Goal: Transaction & Acquisition: Obtain resource

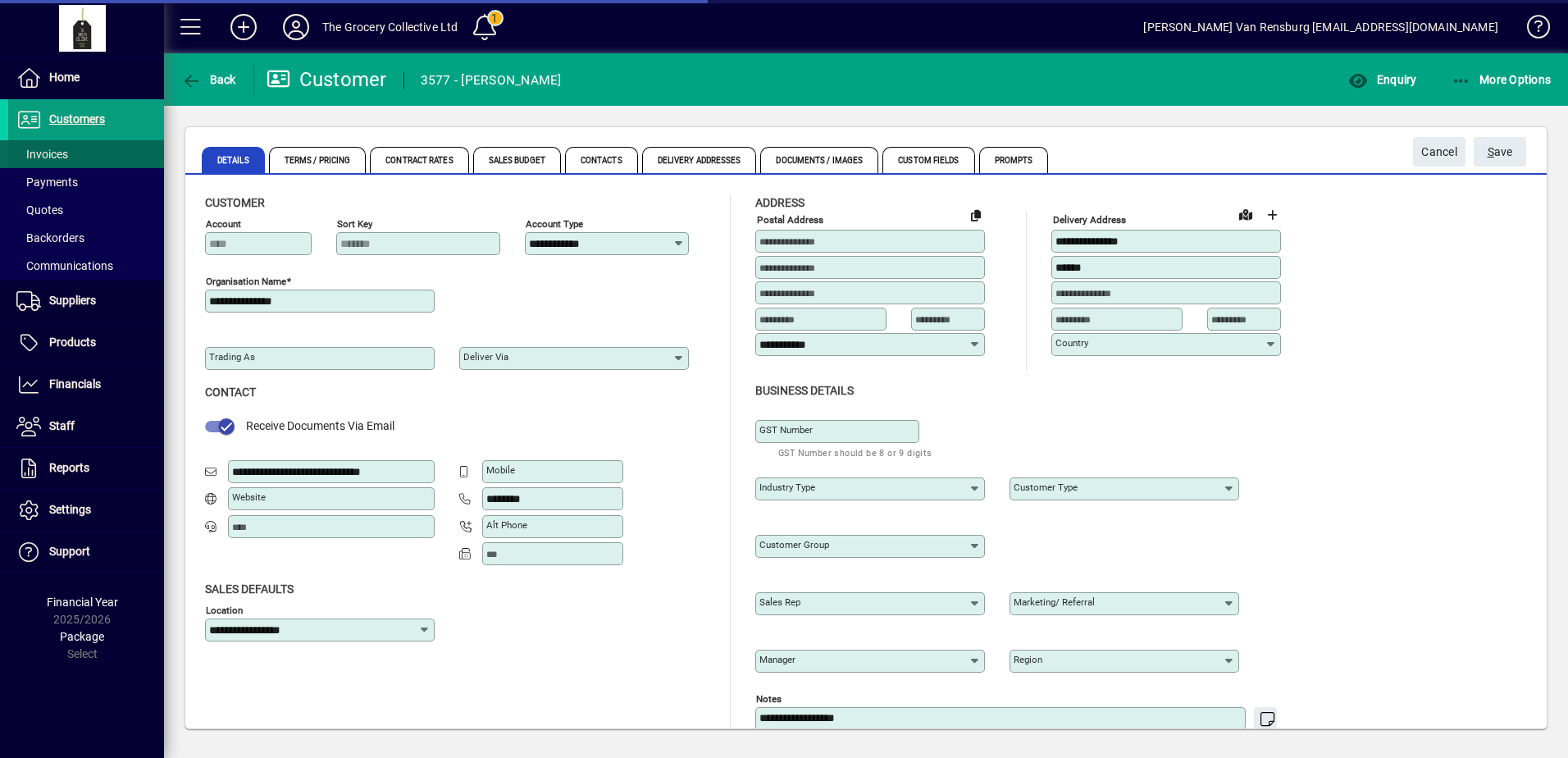
scroll to position [24, 0]
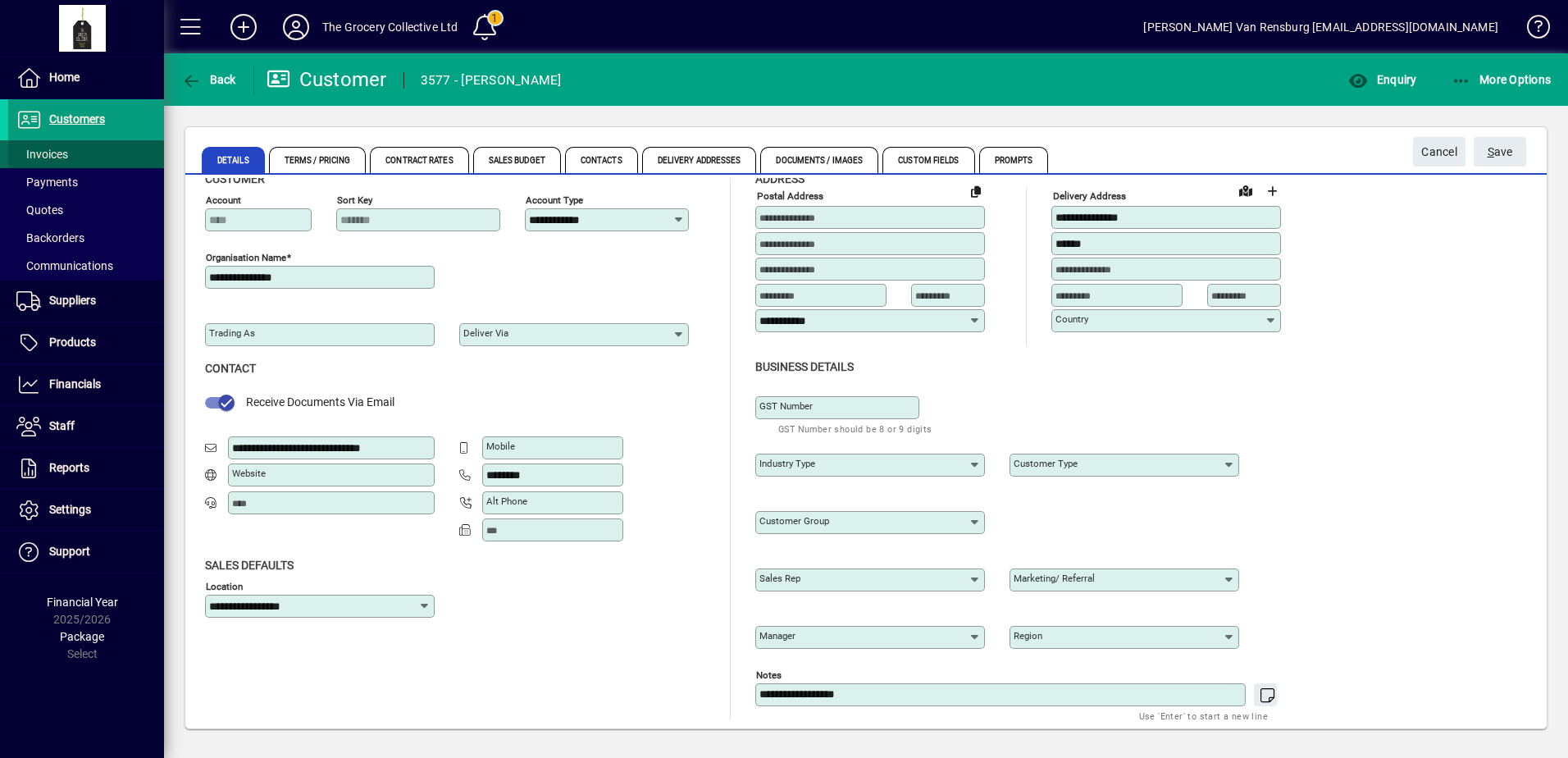
click at [52, 144] on span at bounding box center [86, 154] width 156 height 40
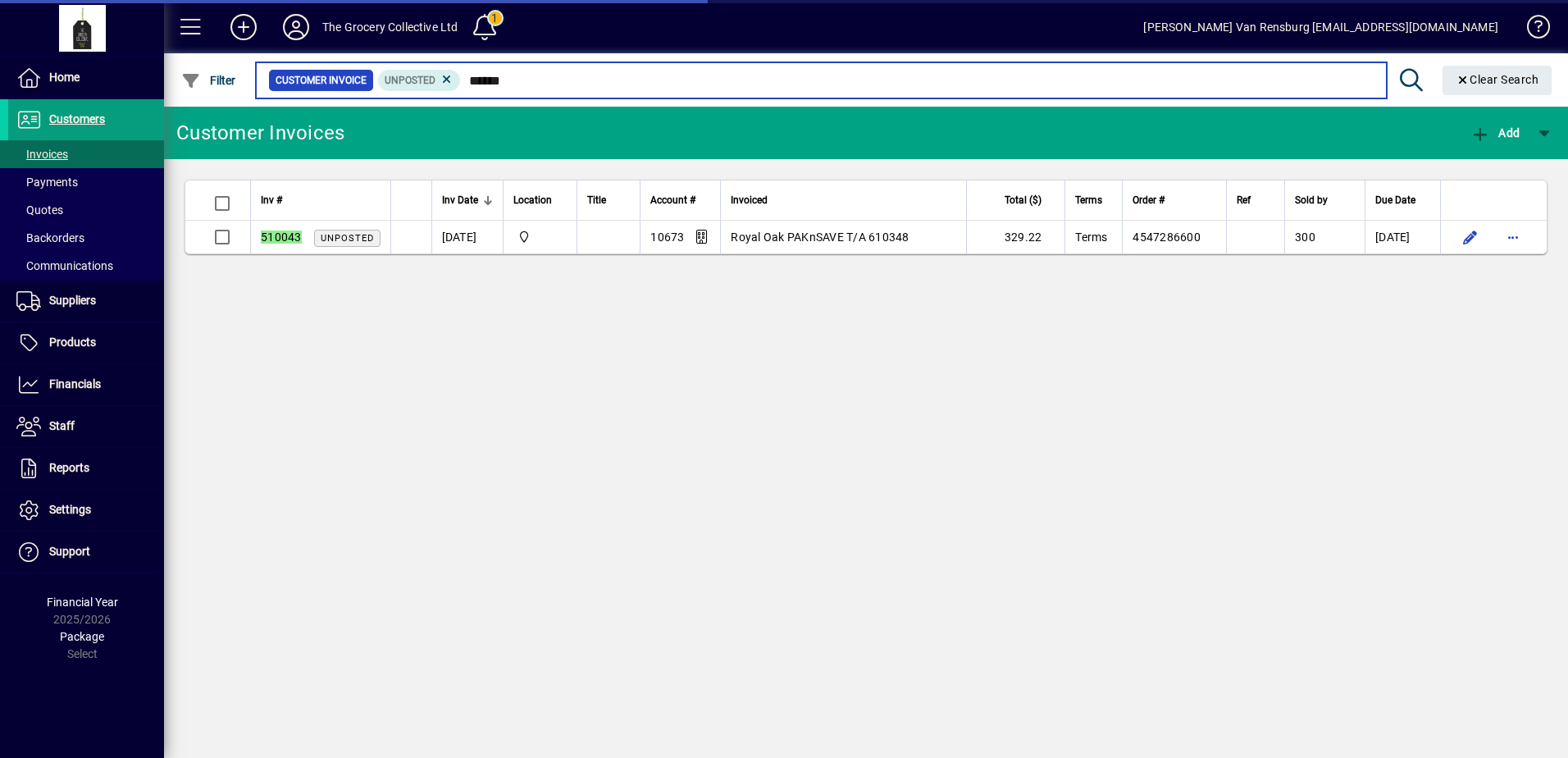
type input "******"
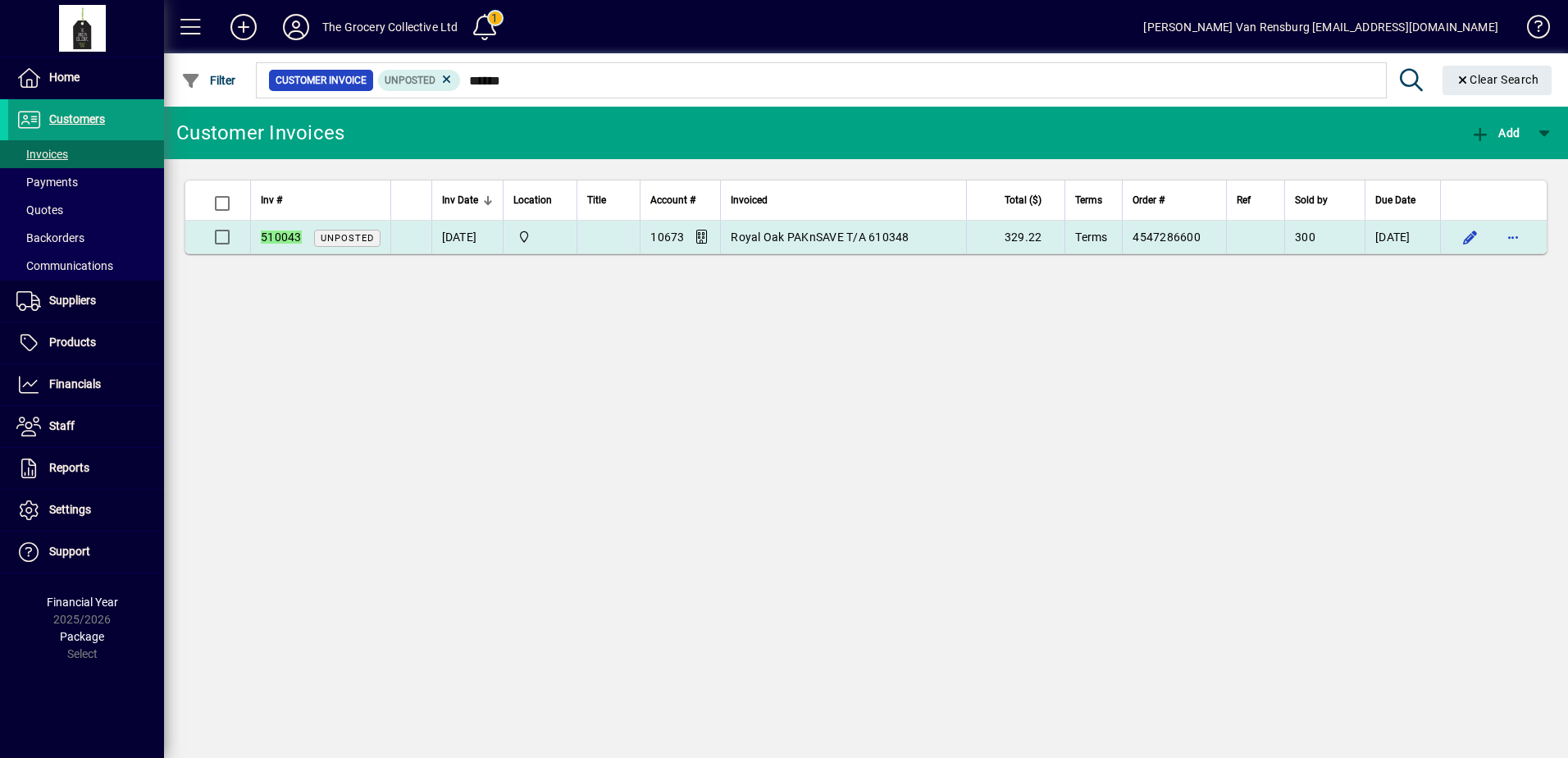
click at [811, 234] on span "Royal Oak PAKnSAVE T/A 610348" at bounding box center [820, 237] width 178 height 13
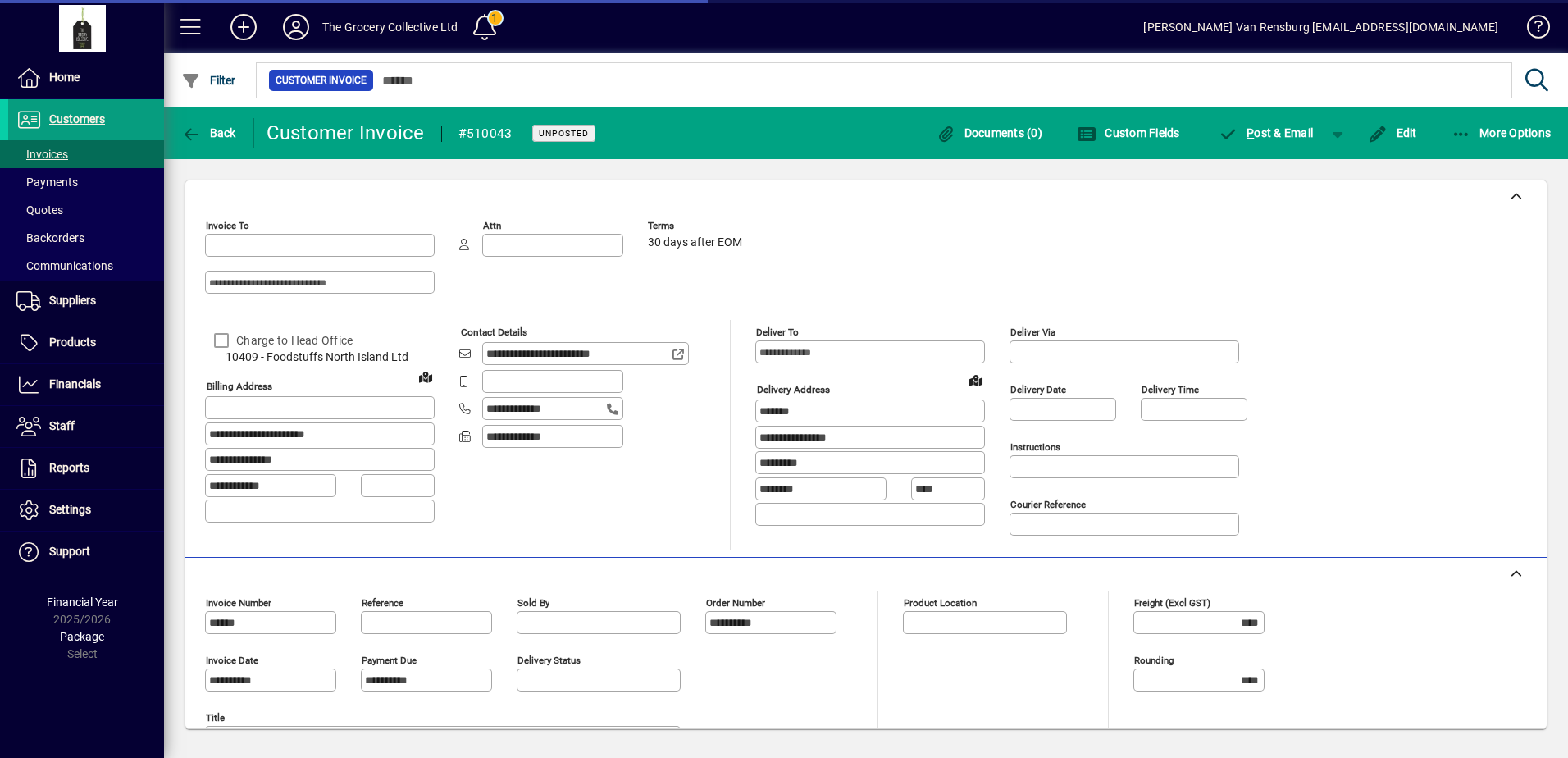
type input "**********"
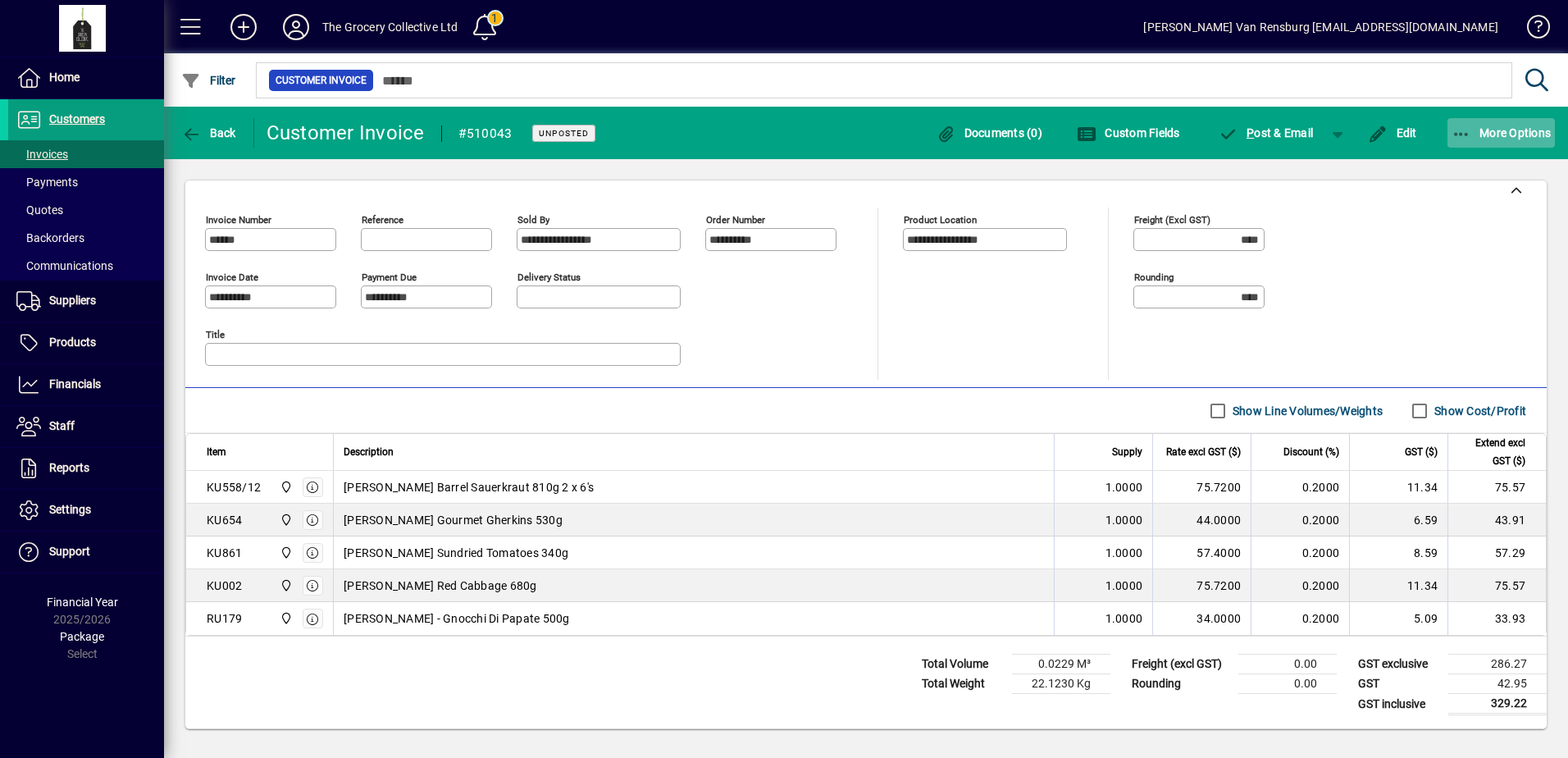
click at [1466, 133] on icon "button" at bounding box center [1461, 135] width 21 height 17
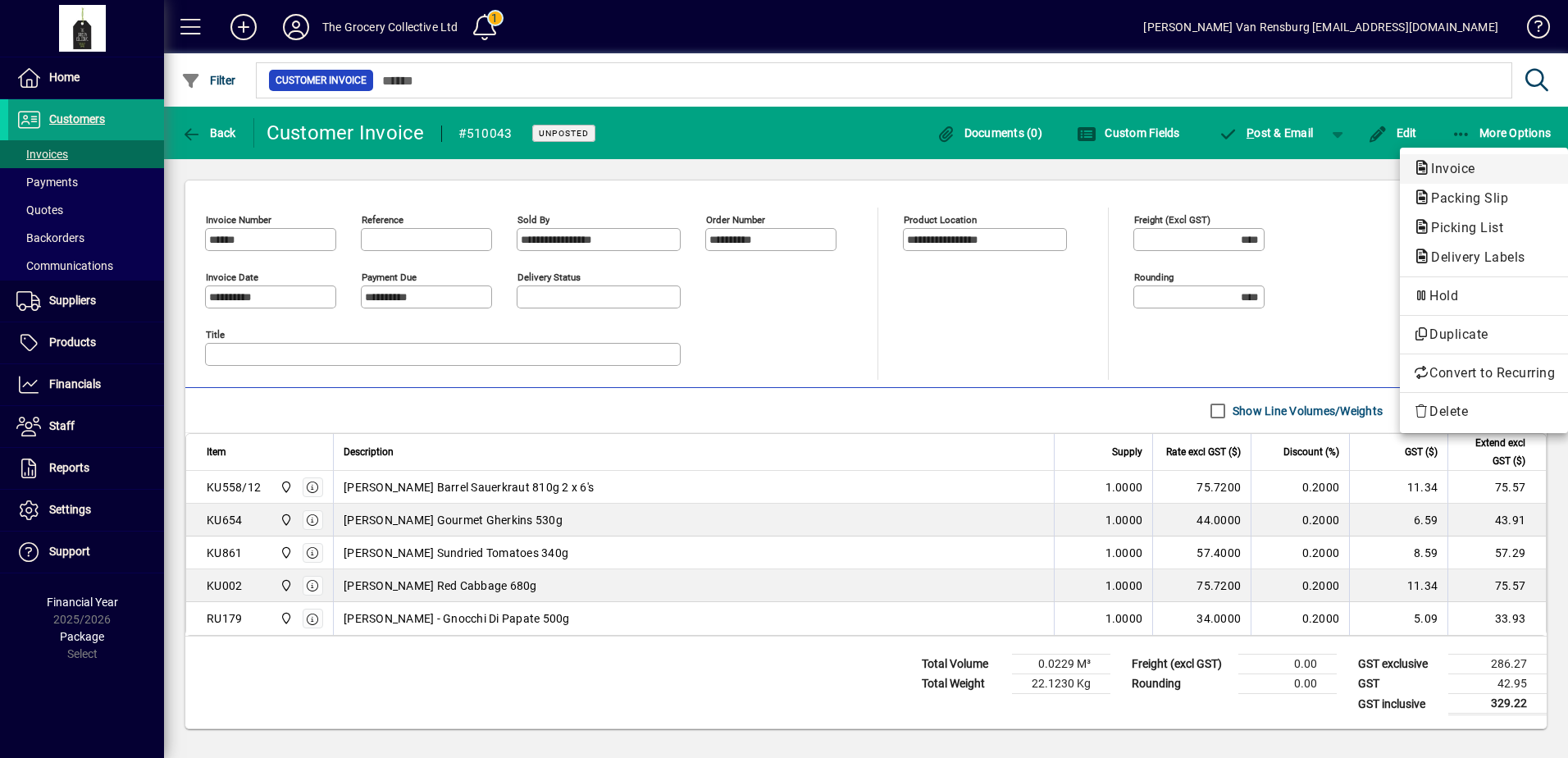
click at [1453, 182] on button "Invoice" at bounding box center [1484, 169] width 168 height 30
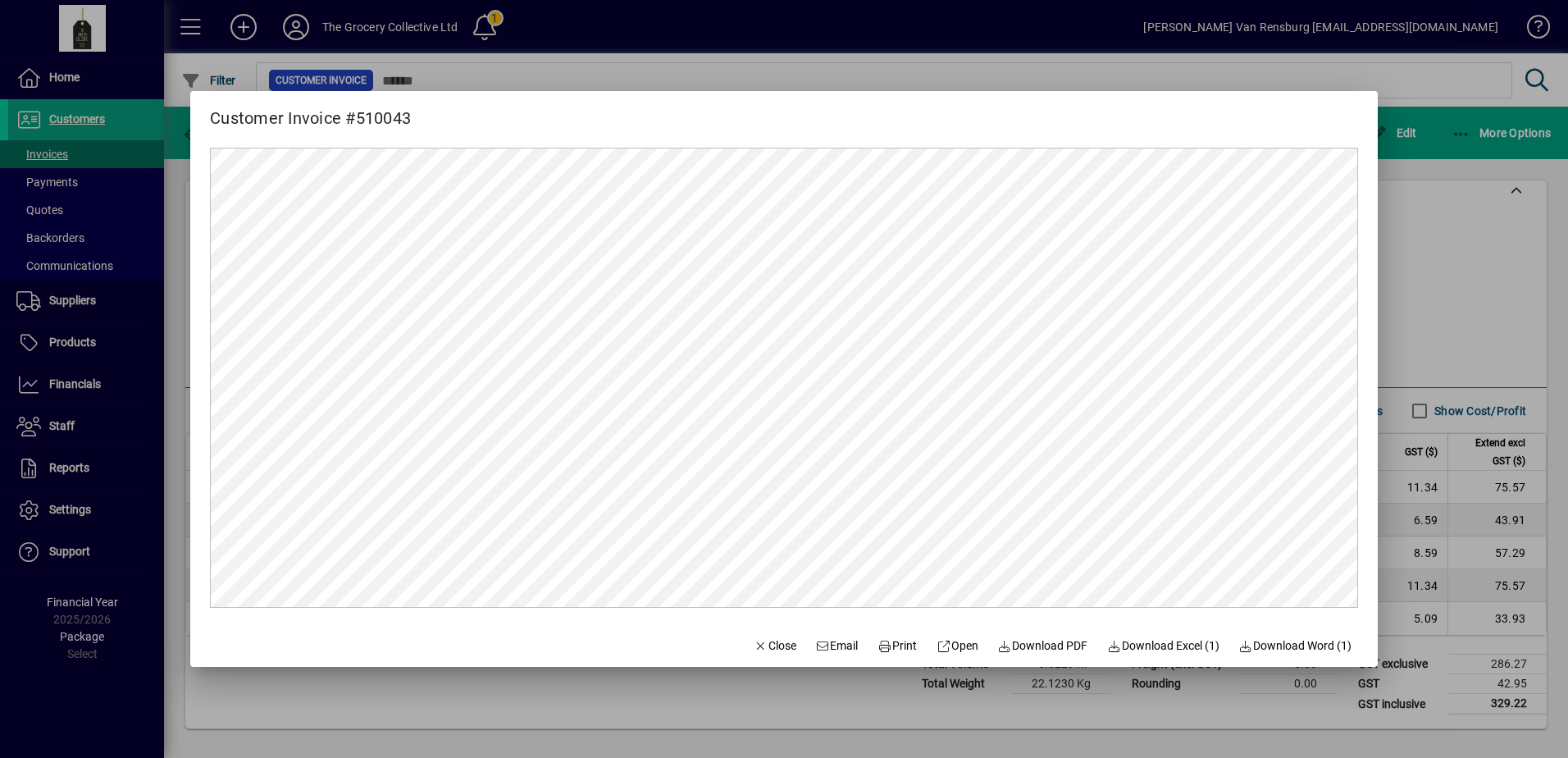
scroll to position [0, 0]
click at [883, 653] on span "Print" at bounding box center [898, 646] width 40 height 17
click at [754, 641] on icon "button" at bounding box center [761, 647] width 15 height 12
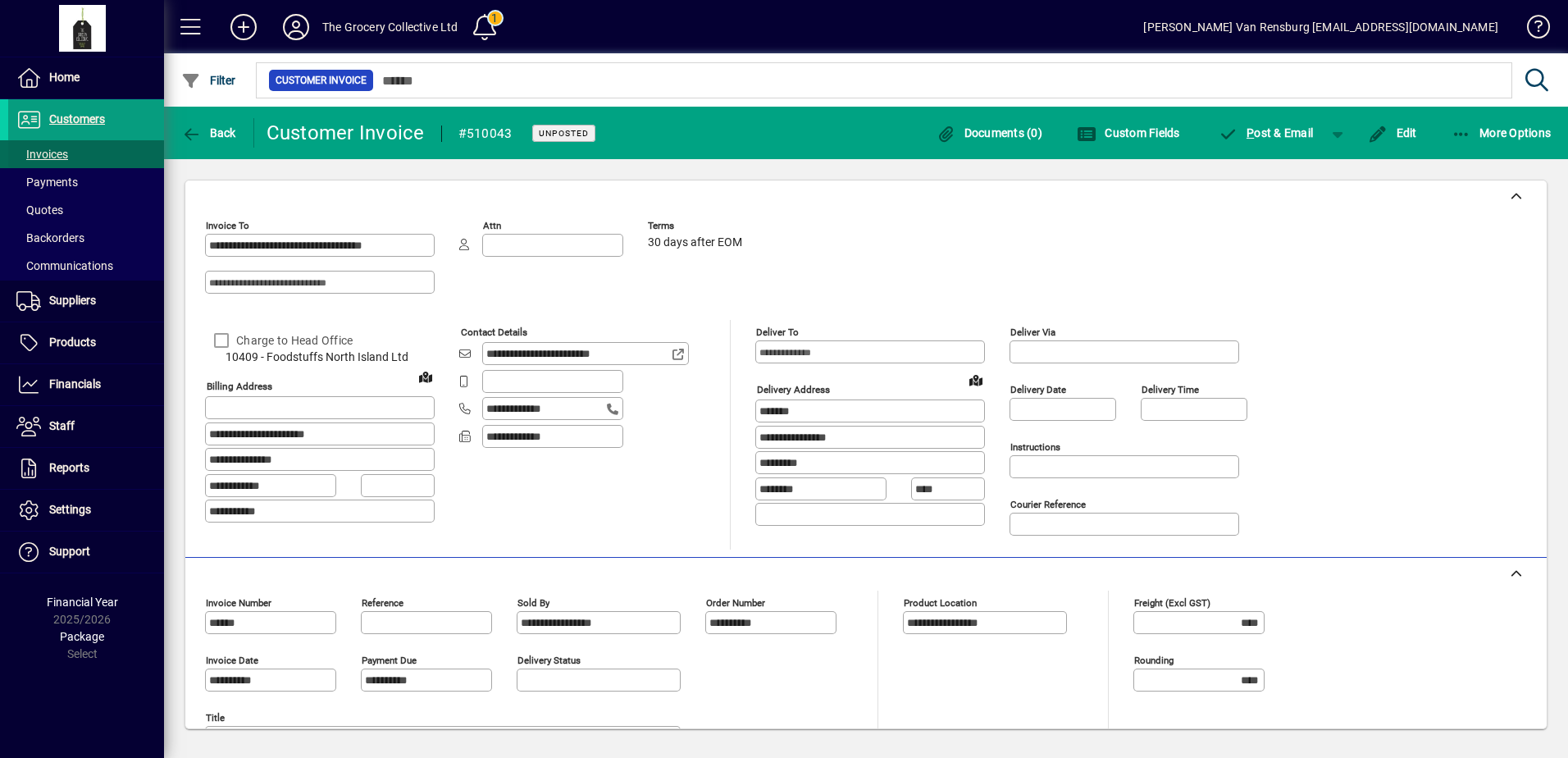
click at [88, 154] on span at bounding box center [86, 154] width 156 height 40
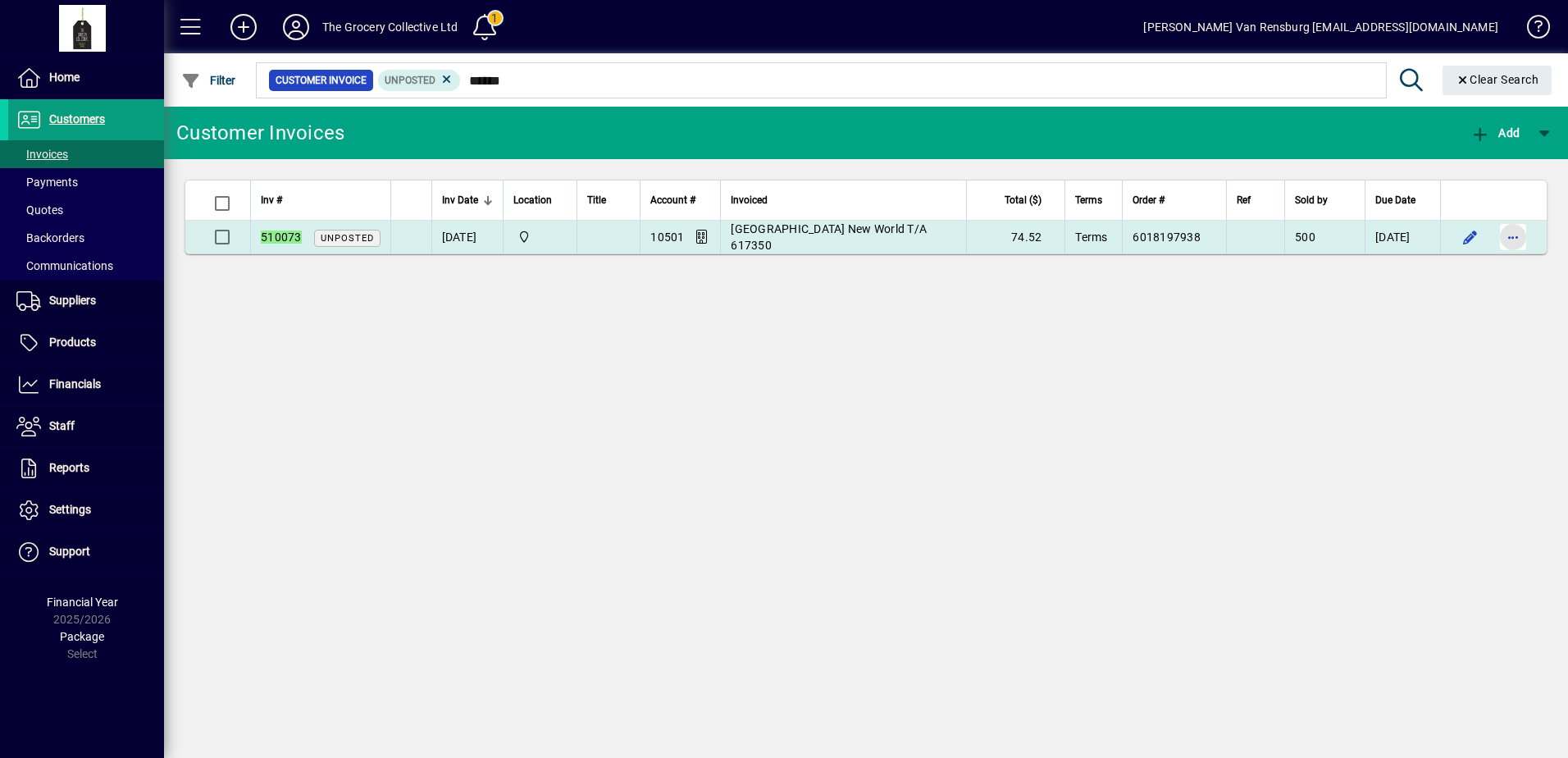
click at [1502, 246] on span "button" at bounding box center [1514, 237] width 40 height 40
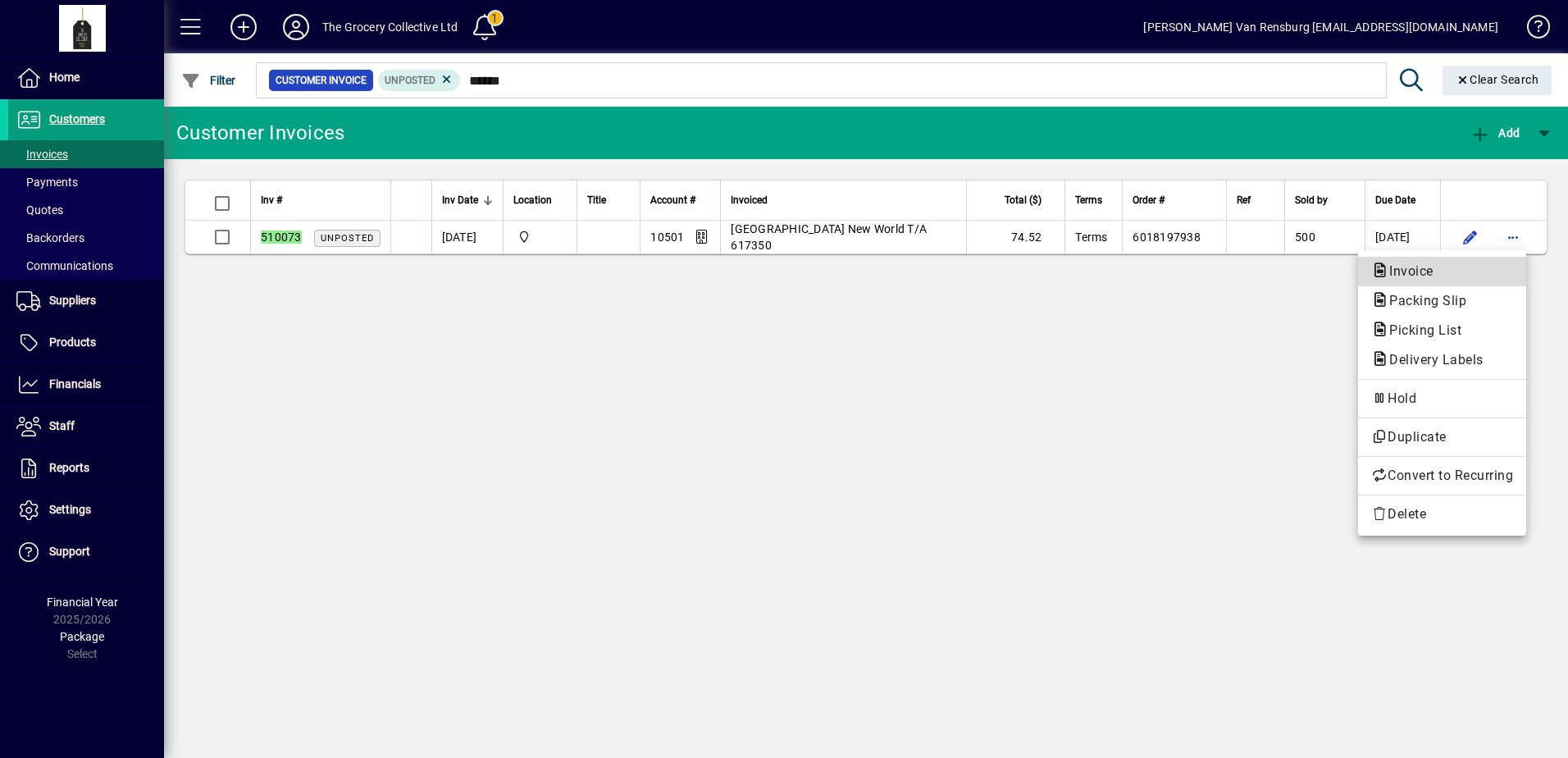
click at [1499, 268] on span "Invoice" at bounding box center [1442, 272] width 142 height 20
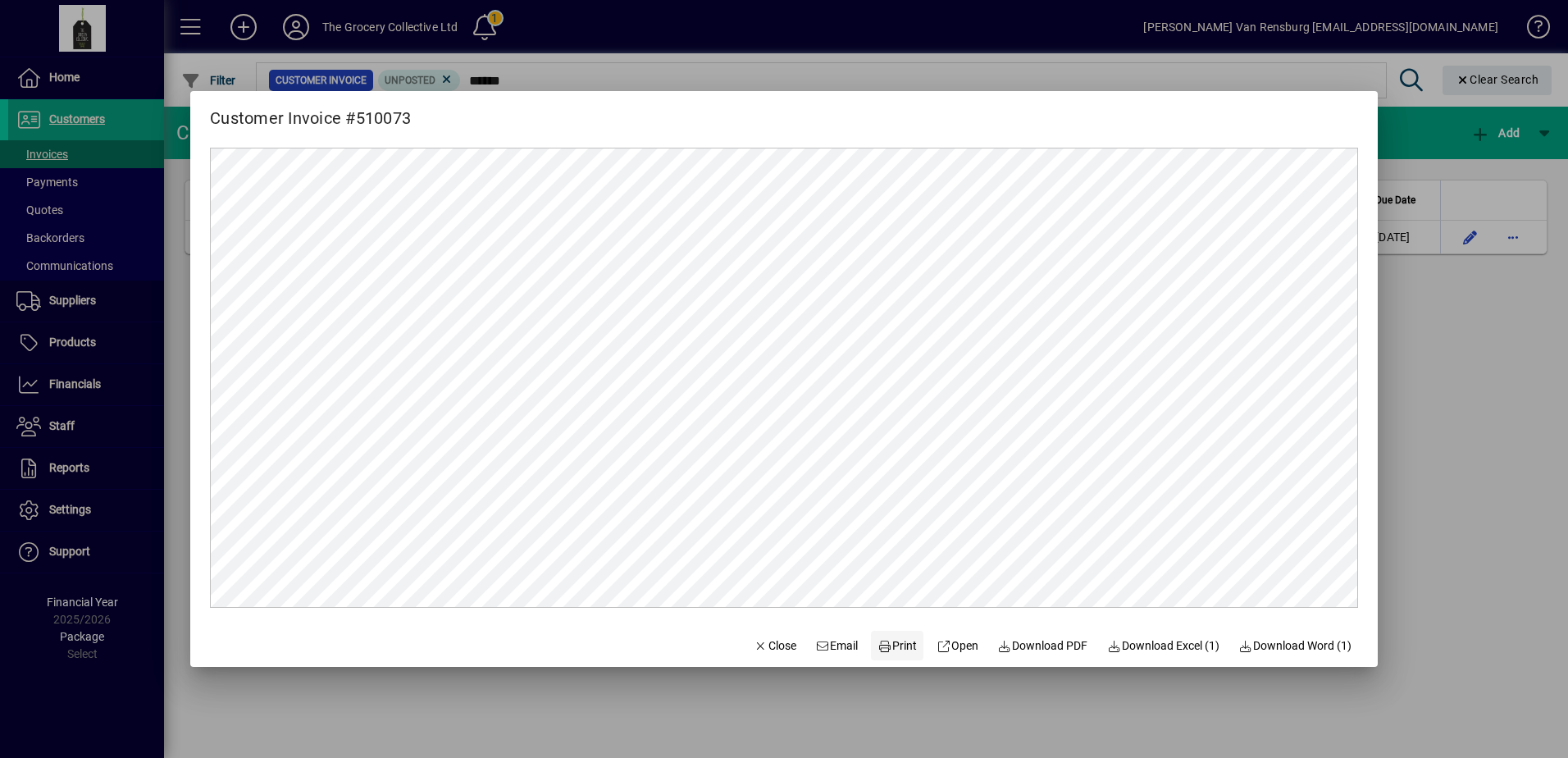
click at [897, 645] on span "Print" at bounding box center [898, 646] width 40 height 17
click at [754, 650] on span "Close" at bounding box center [775, 646] width 43 height 17
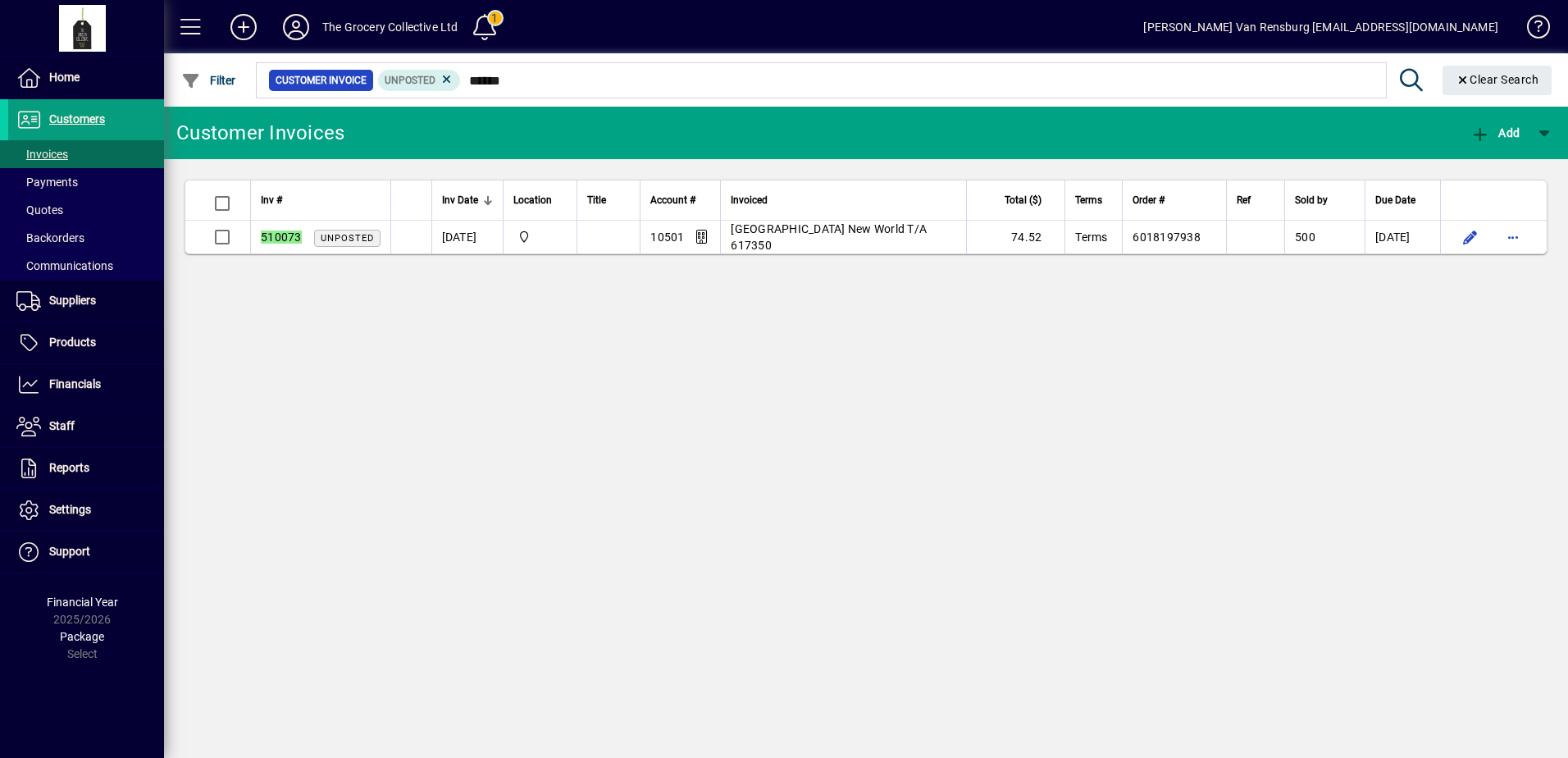
drag, startPoint x: 468, startPoint y: 83, endPoint x: 600, endPoint y: 98, distance: 132.8
click at [600, 97] on div "Customer Invoice Unposted ******" at bounding box center [820, 81] width 1133 height 43
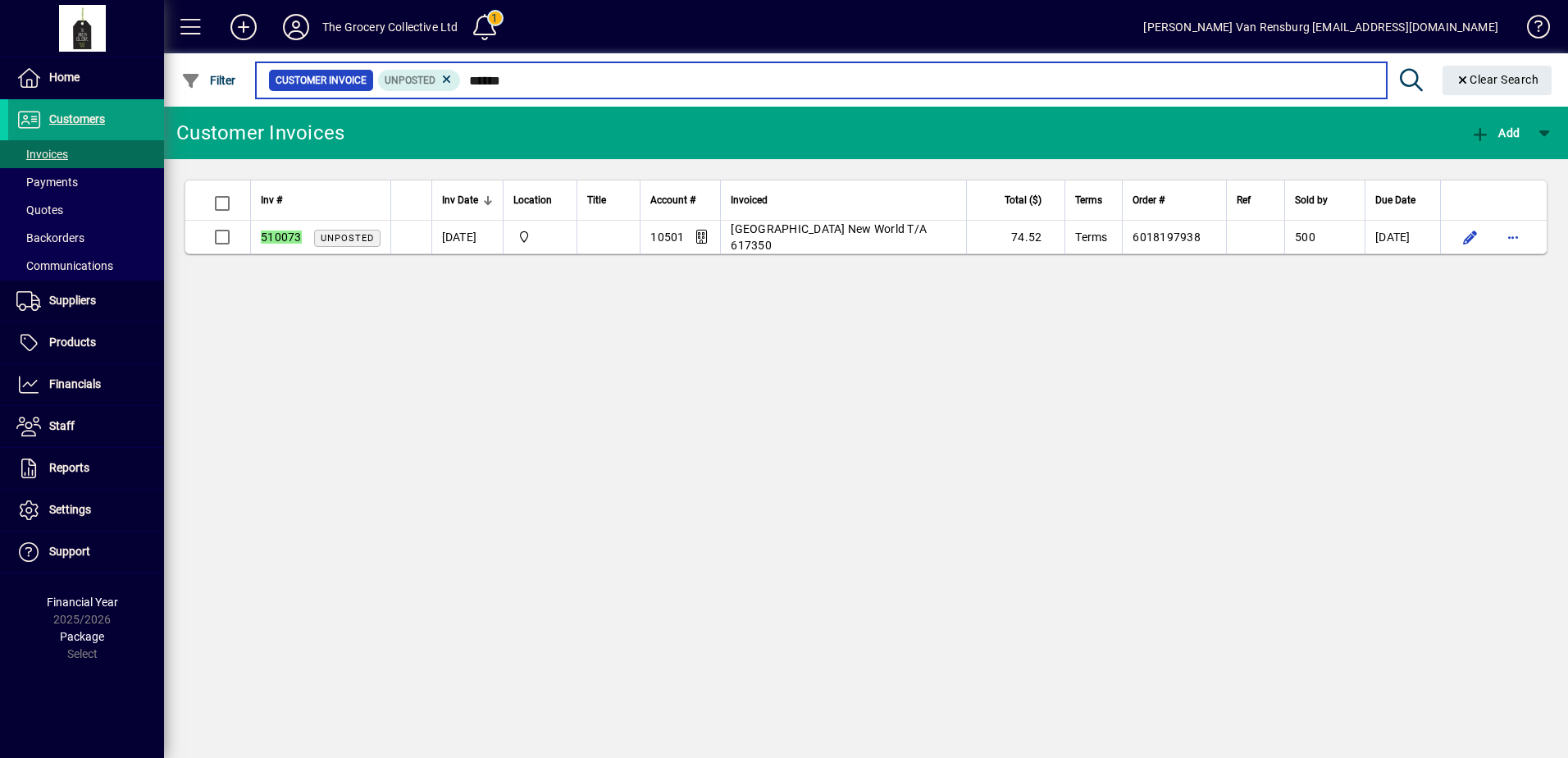
drag, startPoint x: 557, startPoint y: 83, endPoint x: 552, endPoint y: 92, distance: 10.3
click at [557, 83] on input "******" at bounding box center [917, 80] width 912 height 23
drag, startPoint x: 470, startPoint y: 83, endPoint x: 555, endPoint y: 83, distance: 85.0
click at [555, 83] on input "******" at bounding box center [917, 80] width 912 height 23
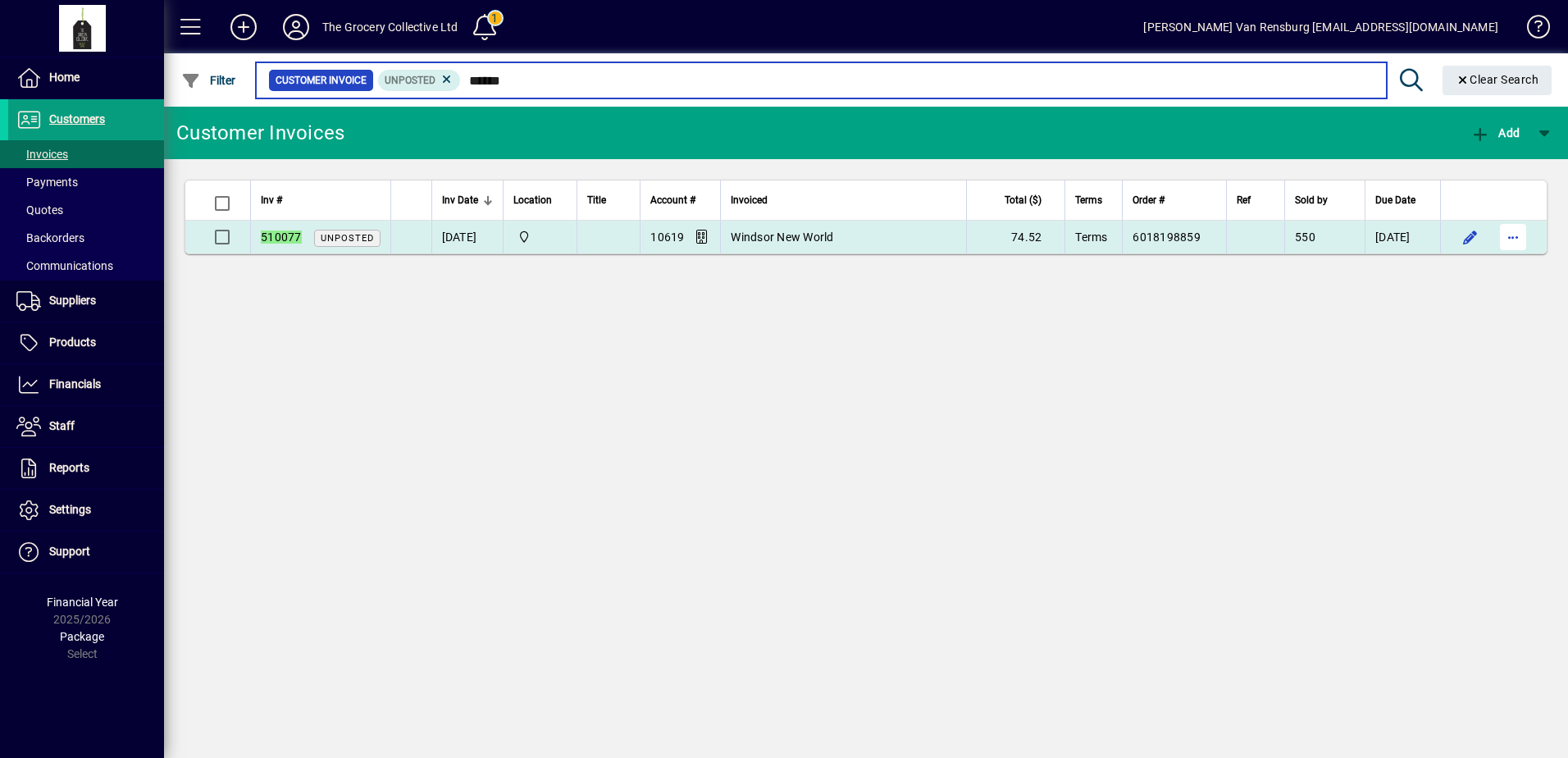
type input "******"
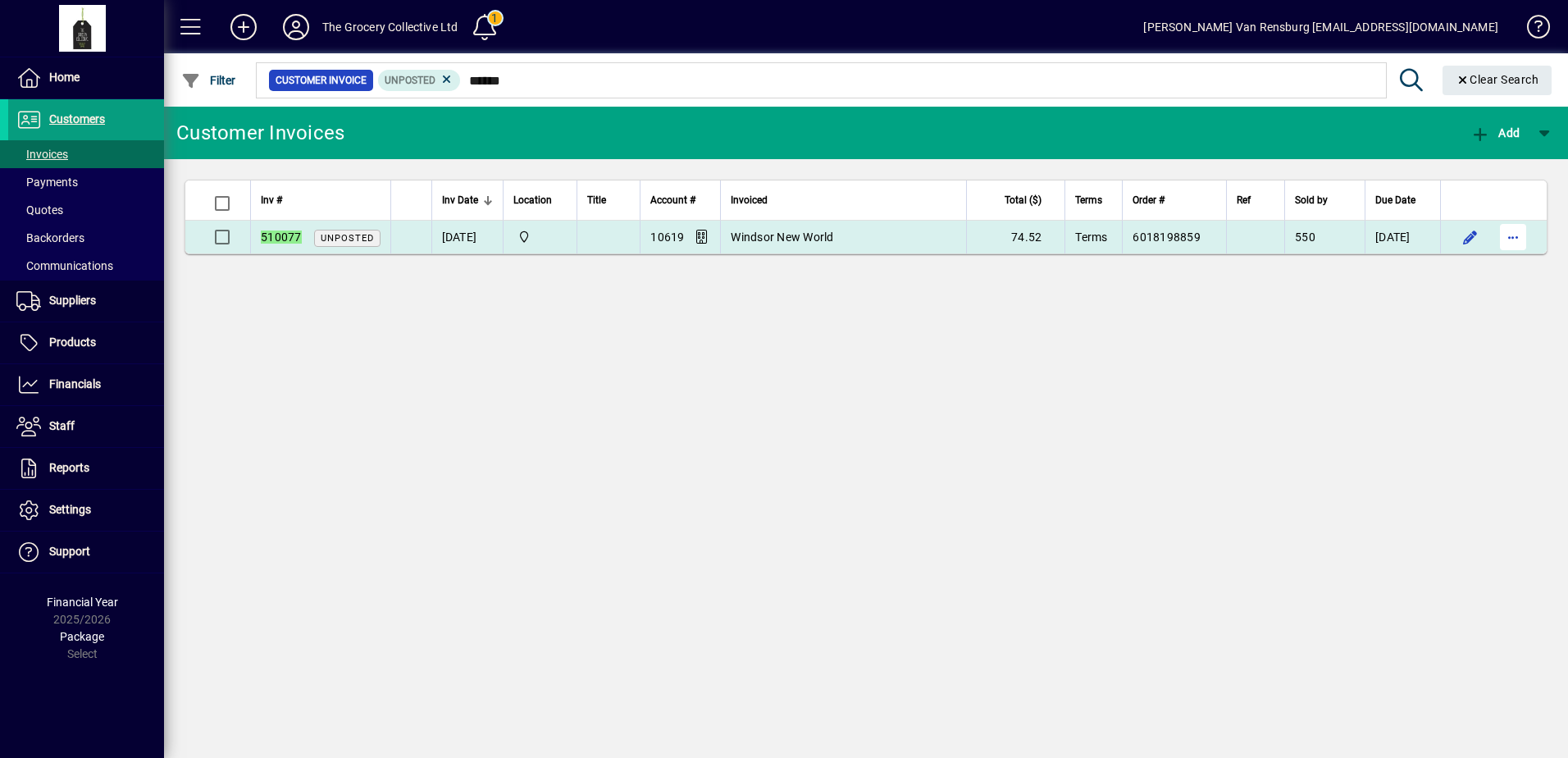
click at [1512, 243] on span "button" at bounding box center [1514, 237] width 40 height 40
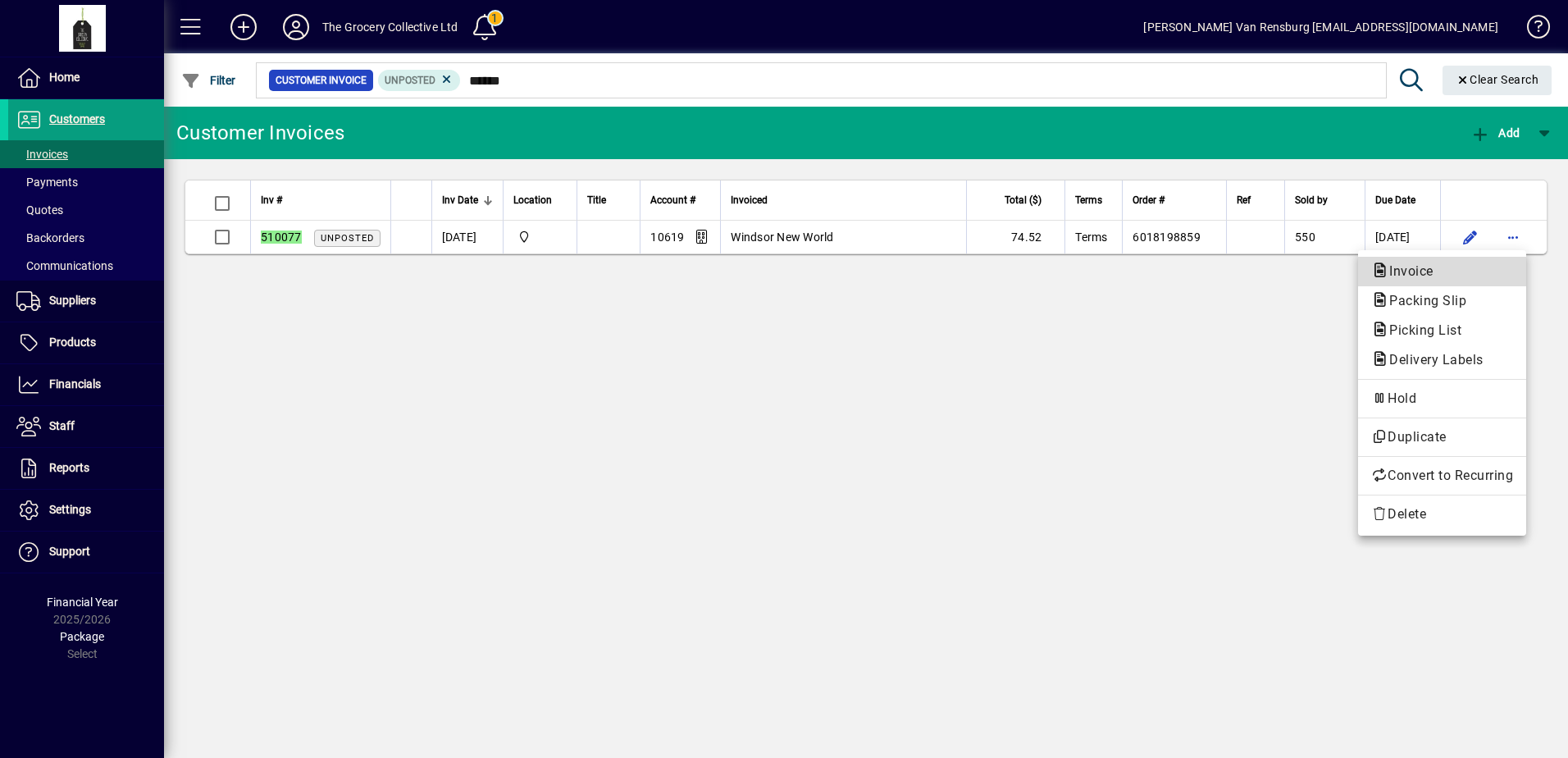
click at [1466, 280] on span "Invoice" at bounding box center [1442, 272] width 142 height 20
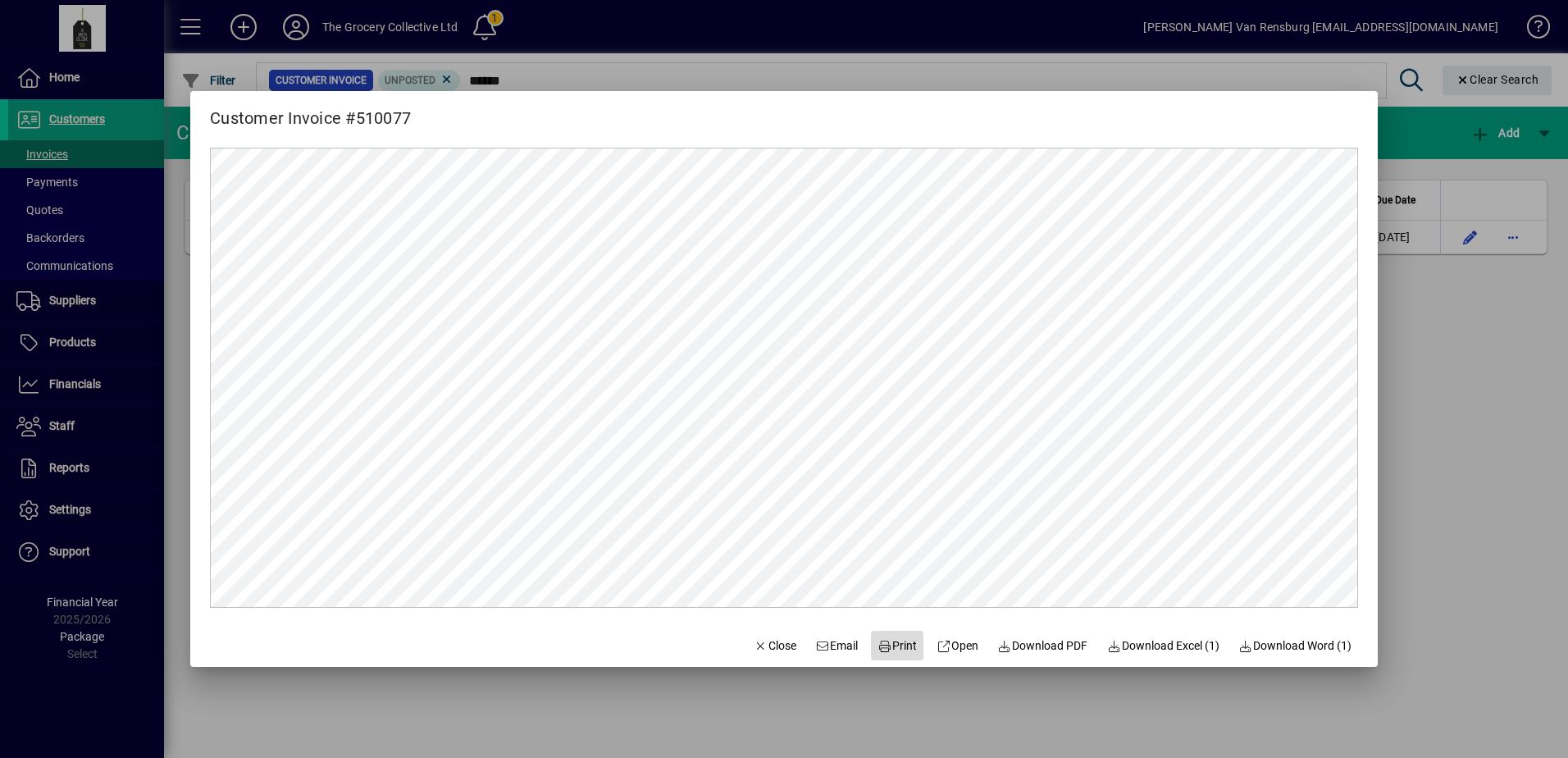
click at [885, 646] on span "Print" at bounding box center [898, 646] width 40 height 17
click at [759, 650] on span "Close" at bounding box center [775, 646] width 43 height 17
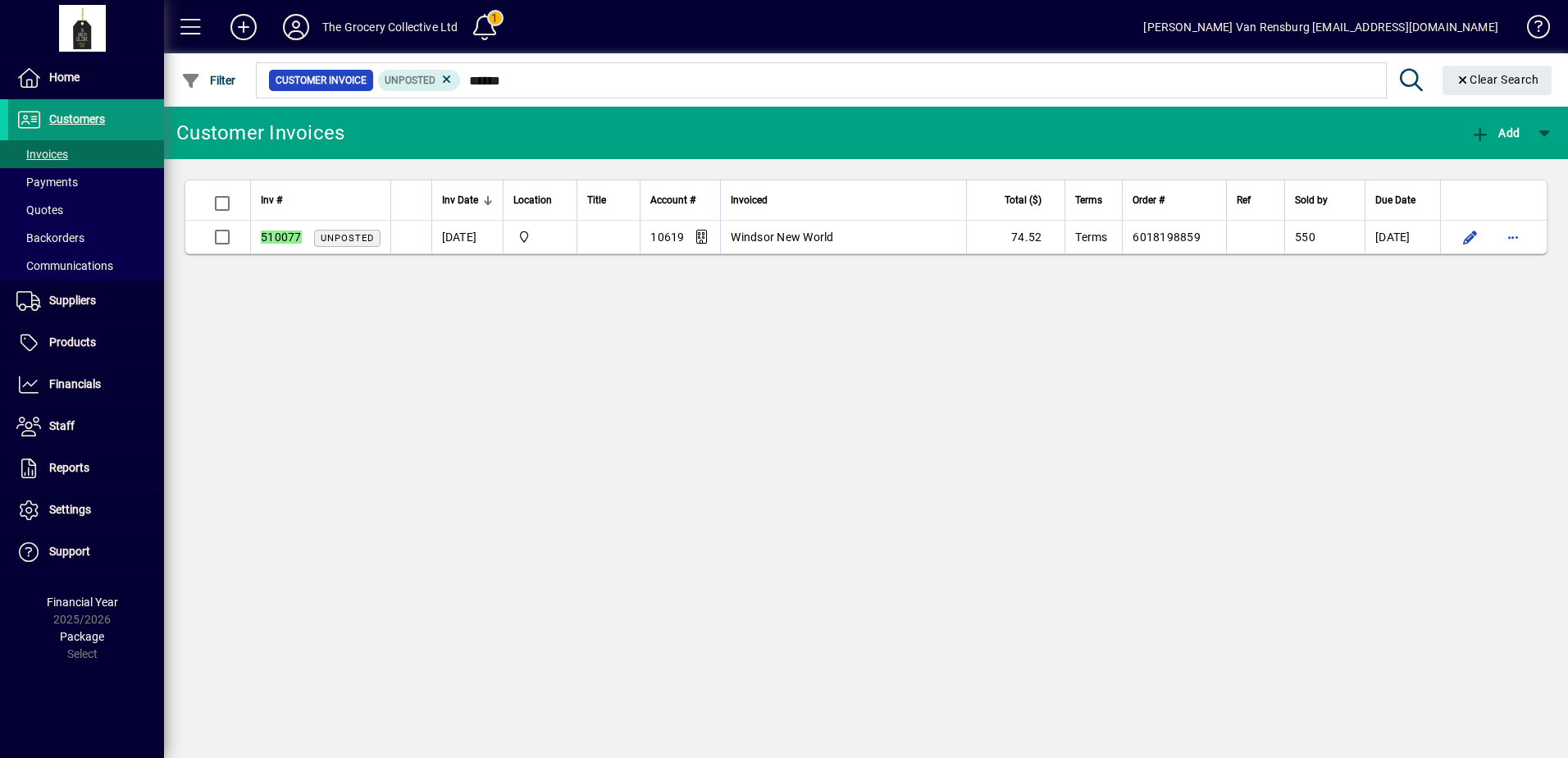
click at [57, 117] on span "Customers" at bounding box center [78, 119] width 56 height 13
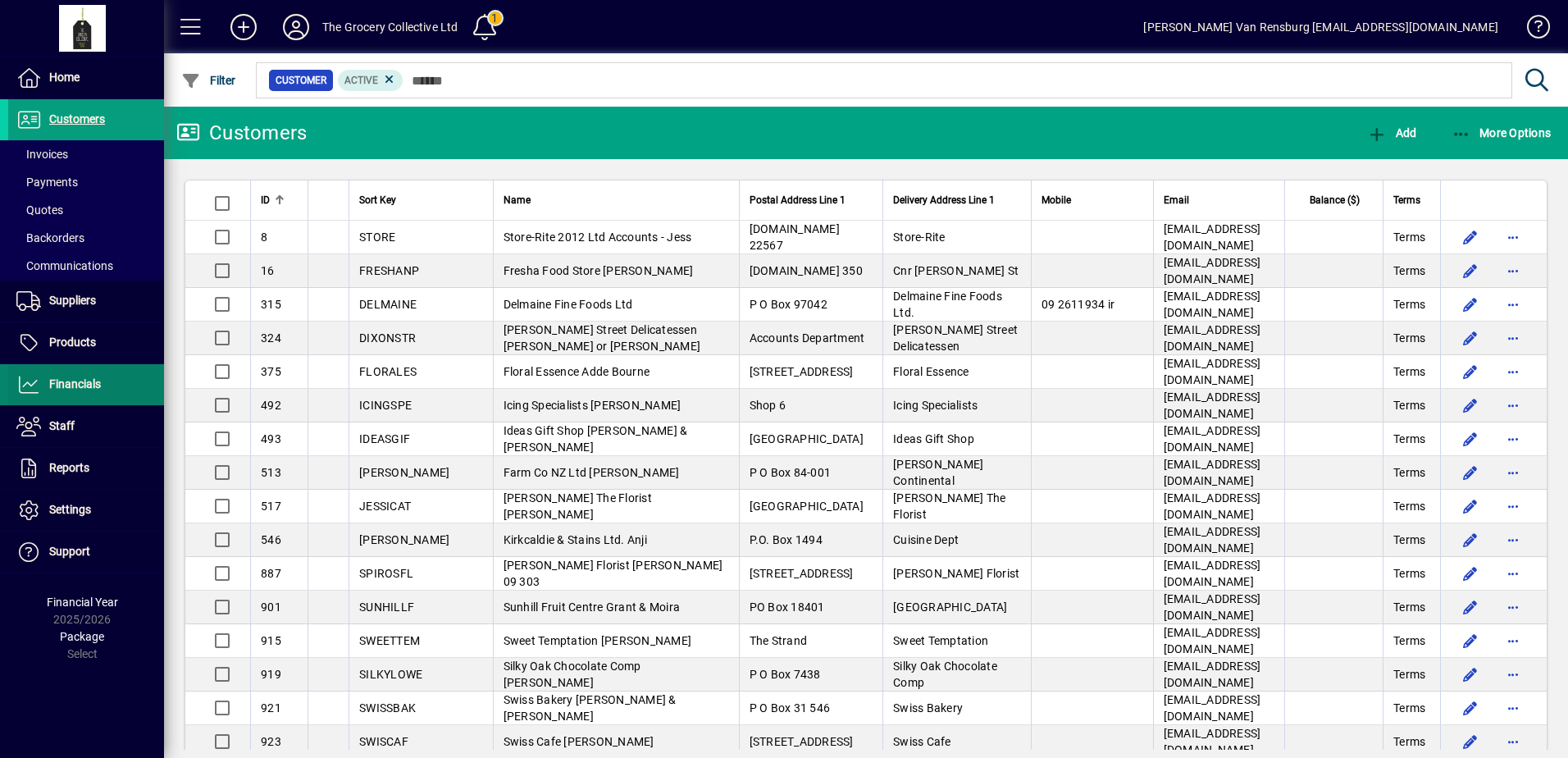
click at [83, 393] on span "Financials" at bounding box center [54, 385] width 92 height 20
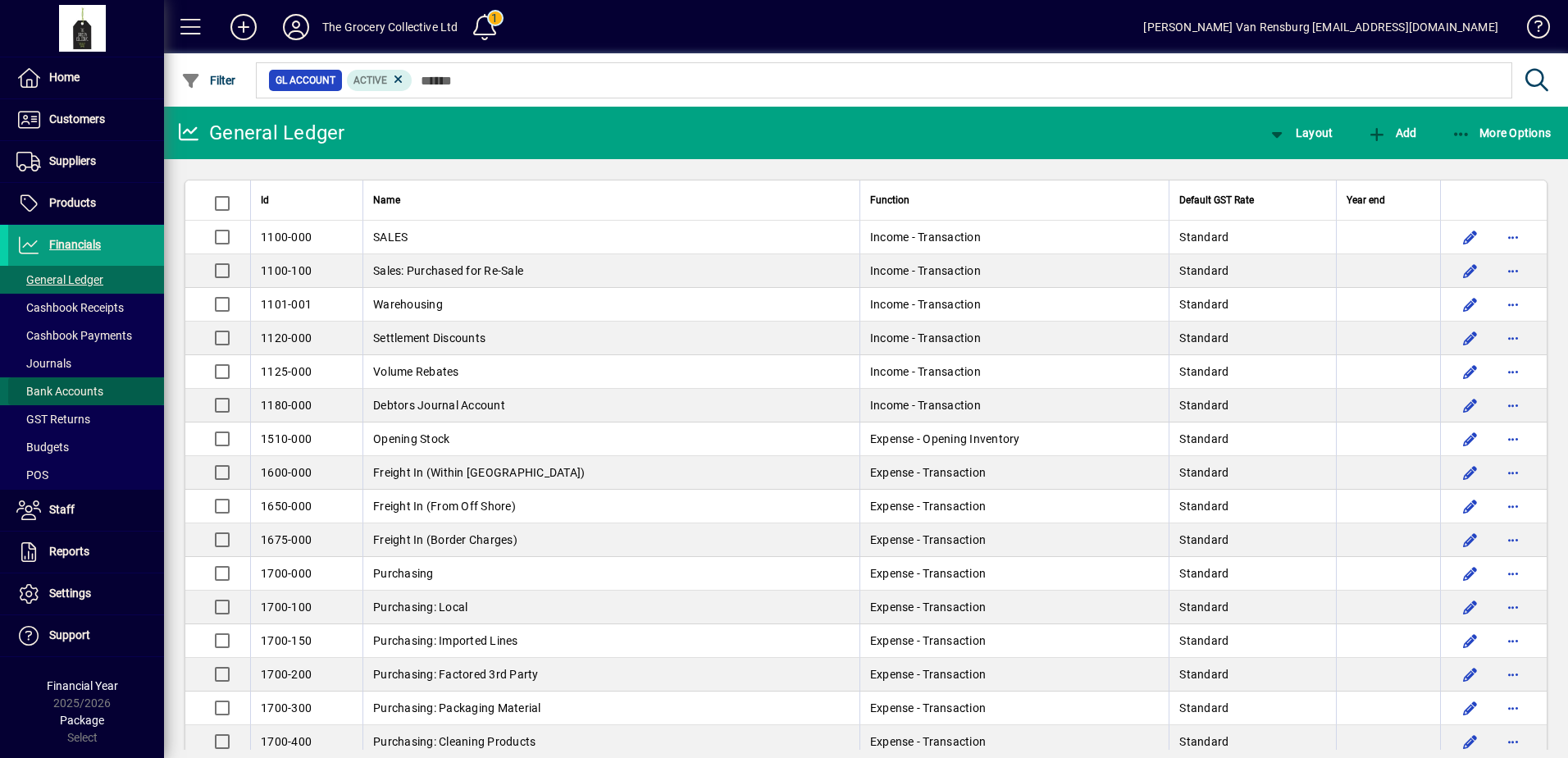
click at [81, 392] on span "Bank Accounts" at bounding box center [59, 391] width 87 height 13
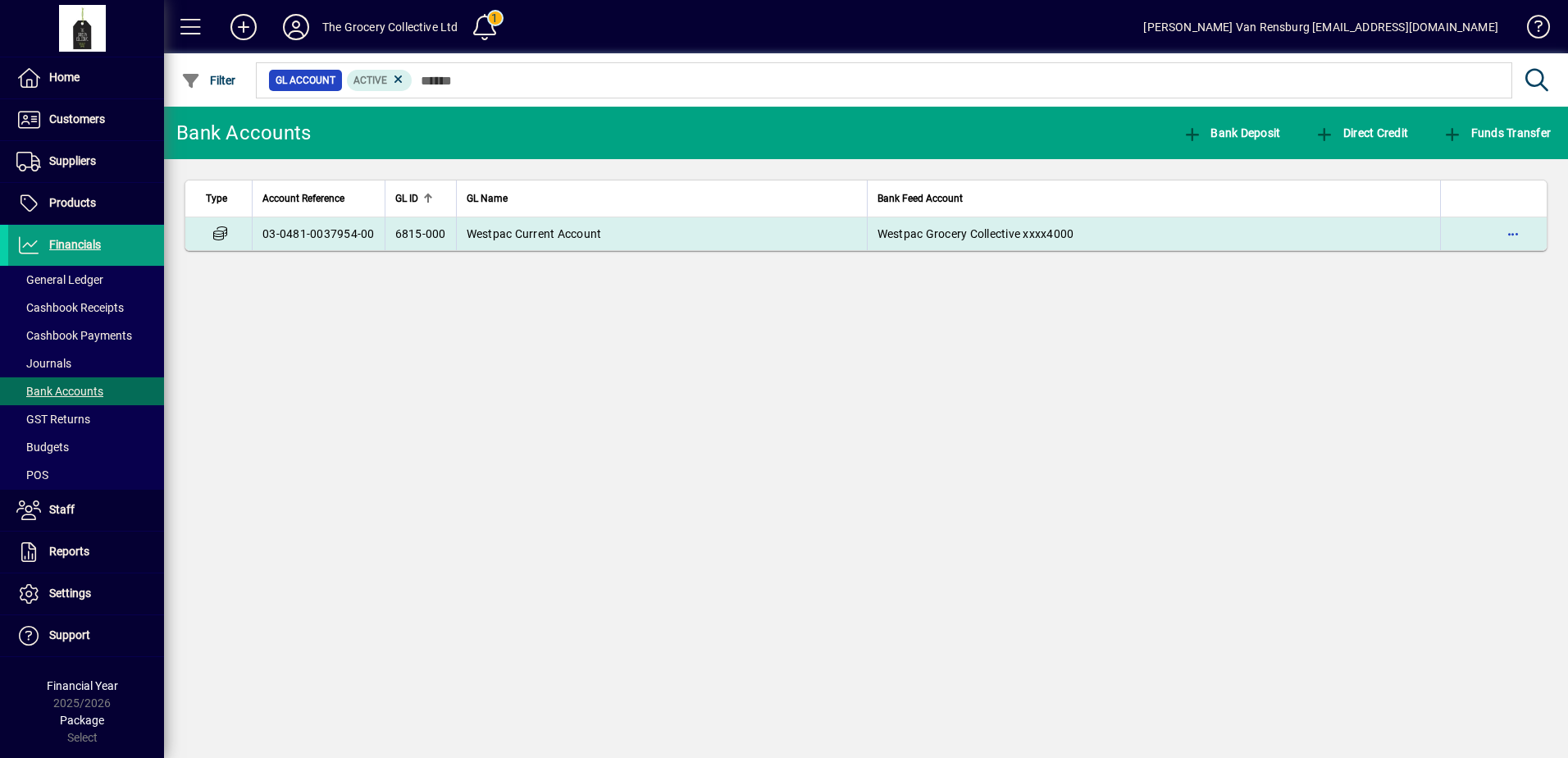
click at [554, 241] on td "Westpac Current Account" at bounding box center [661, 234] width 411 height 33
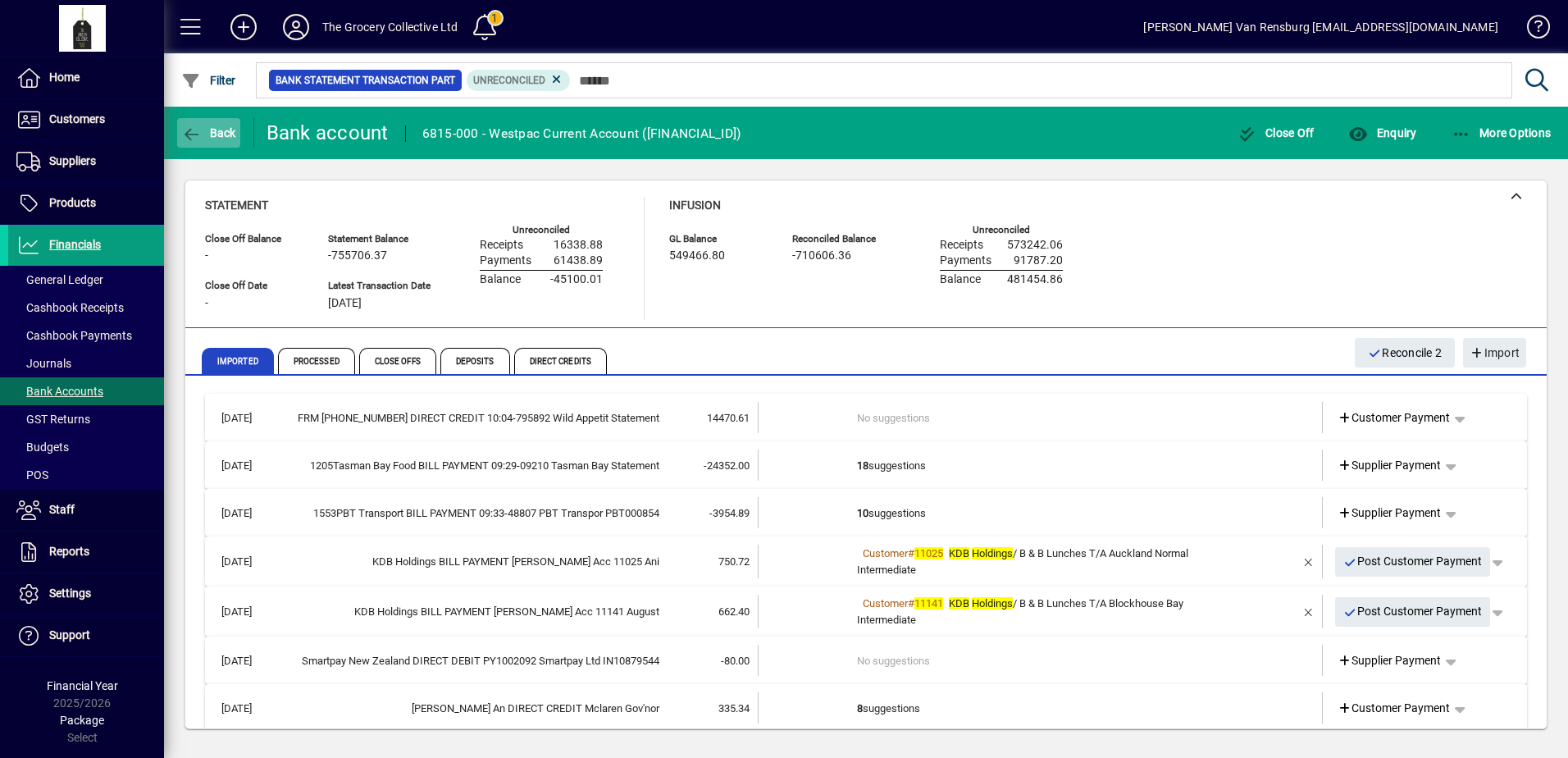
click at [215, 146] on span "button" at bounding box center [209, 133] width 63 height 40
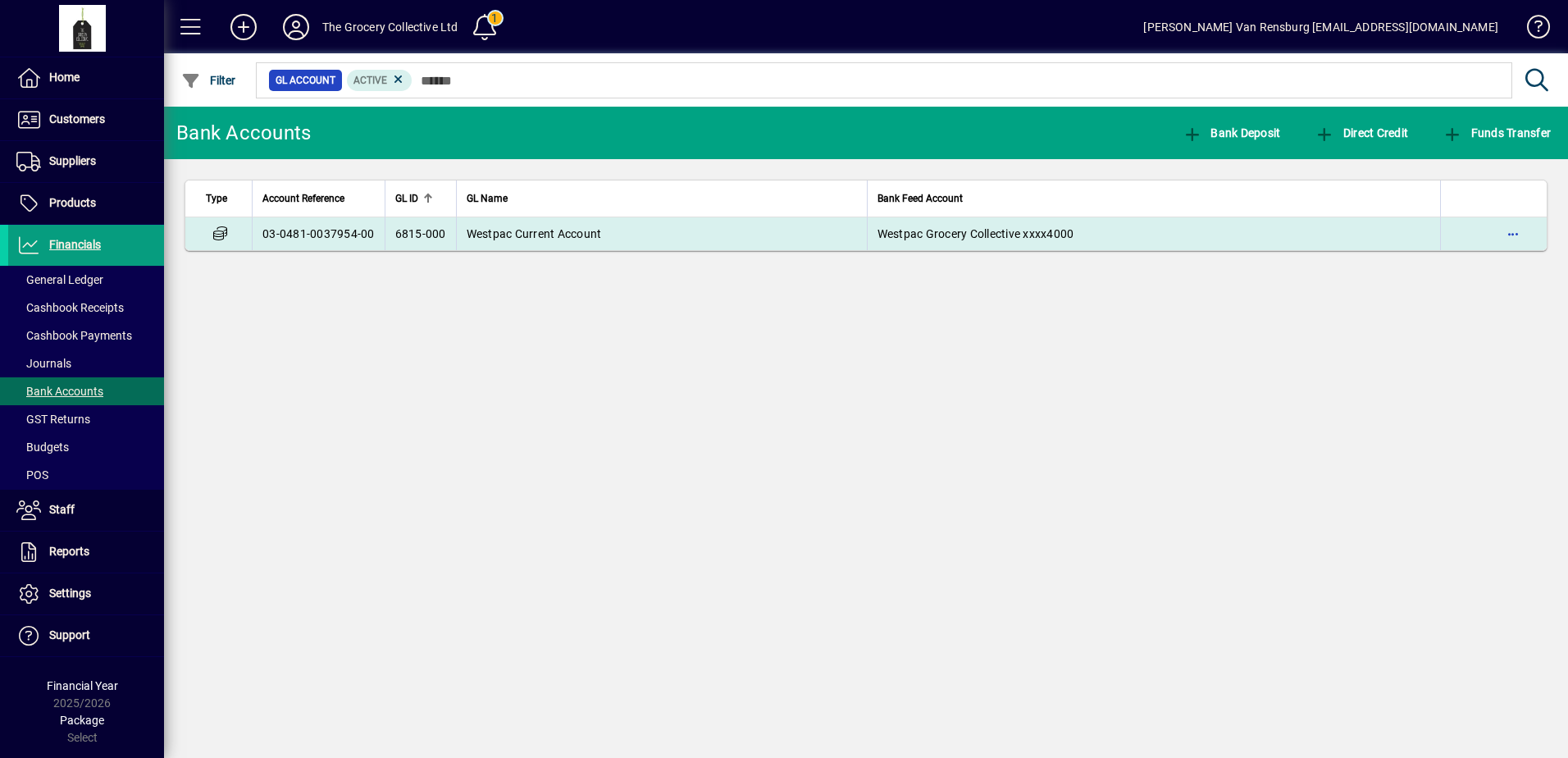
click at [628, 244] on td "Westpac Current Account" at bounding box center [661, 234] width 411 height 33
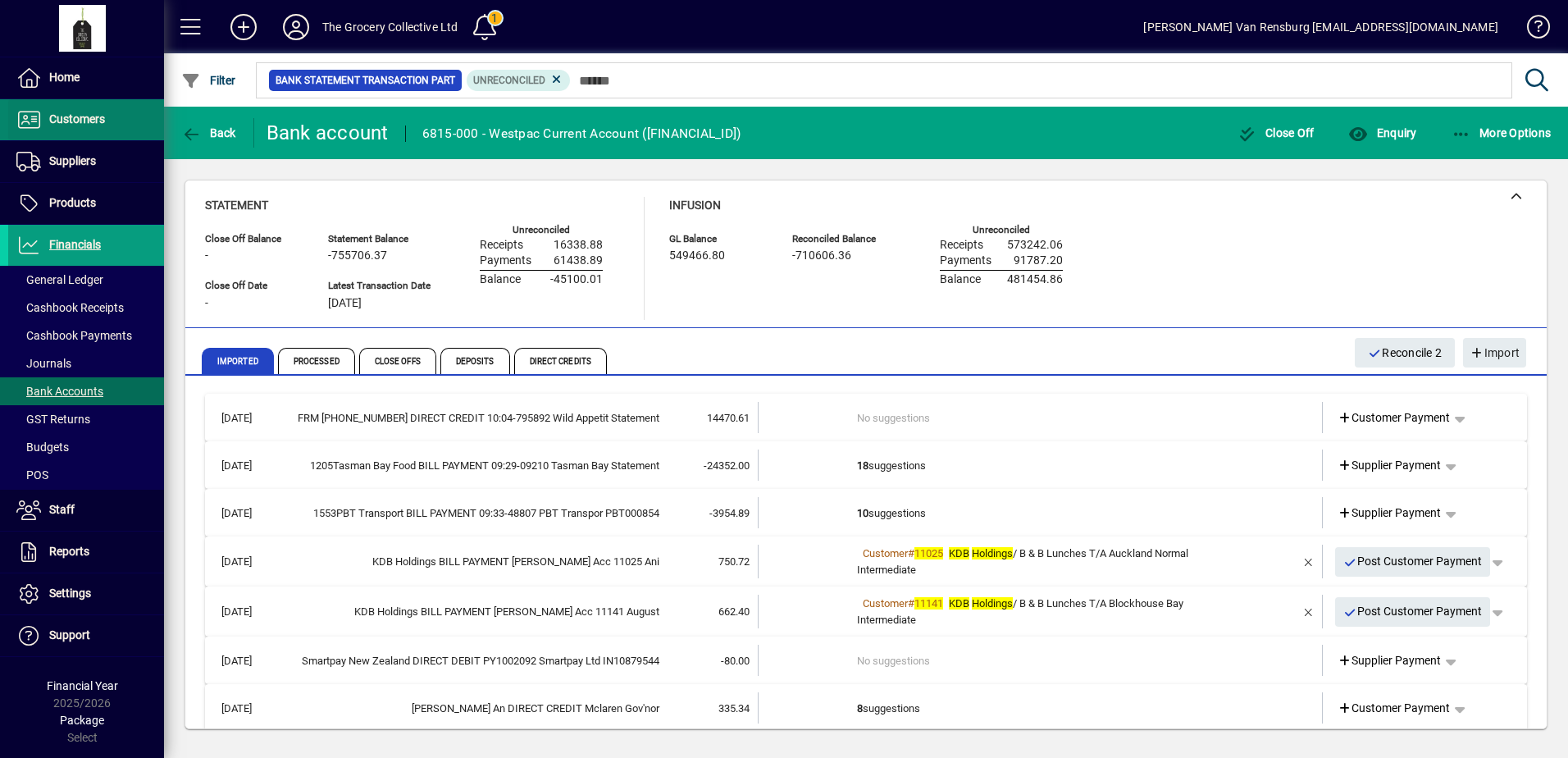
click at [103, 112] on span "Customers" at bounding box center [78, 119] width 56 height 13
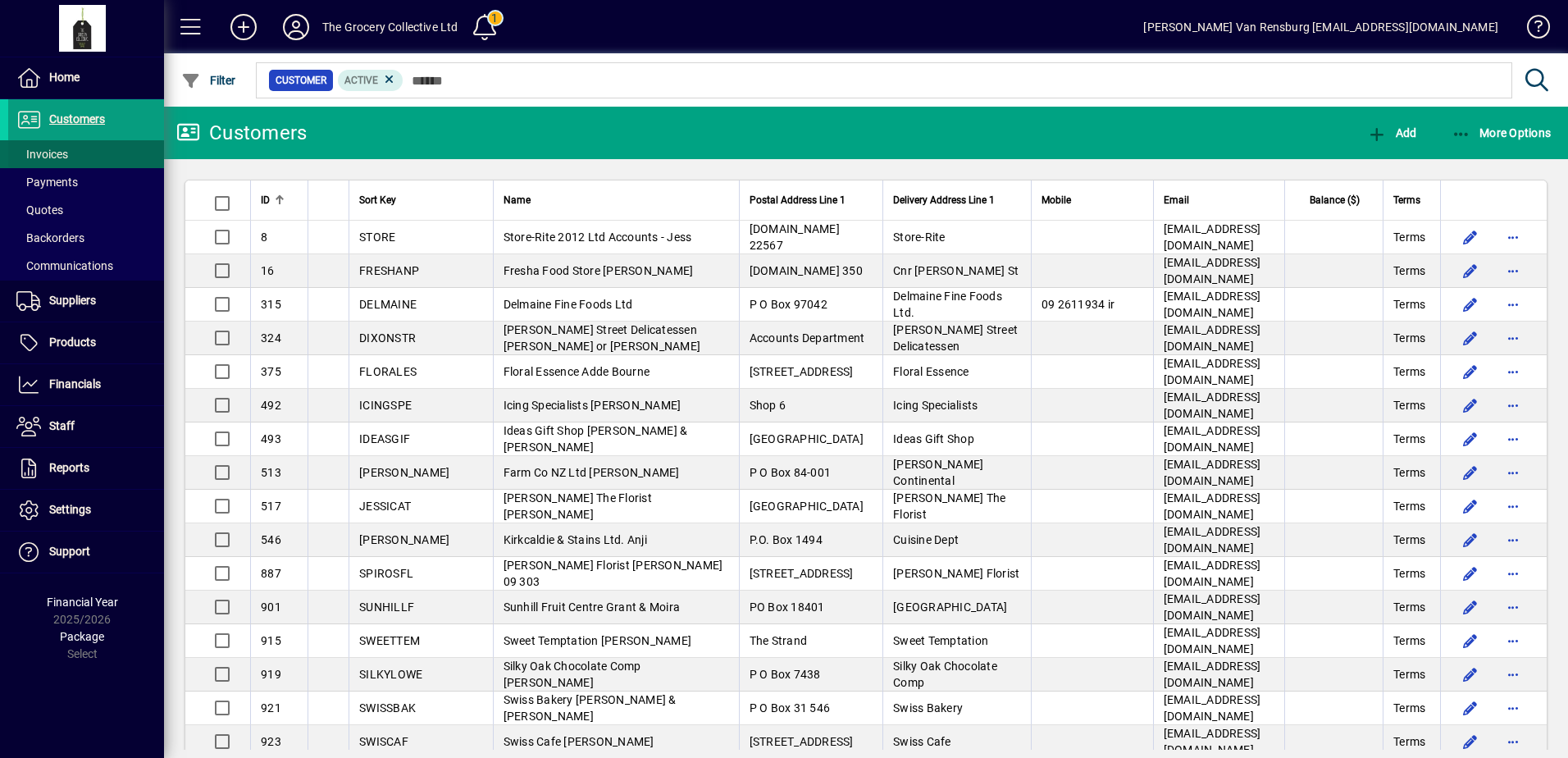
click at [74, 157] on span at bounding box center [86, 154] width 156 height 40
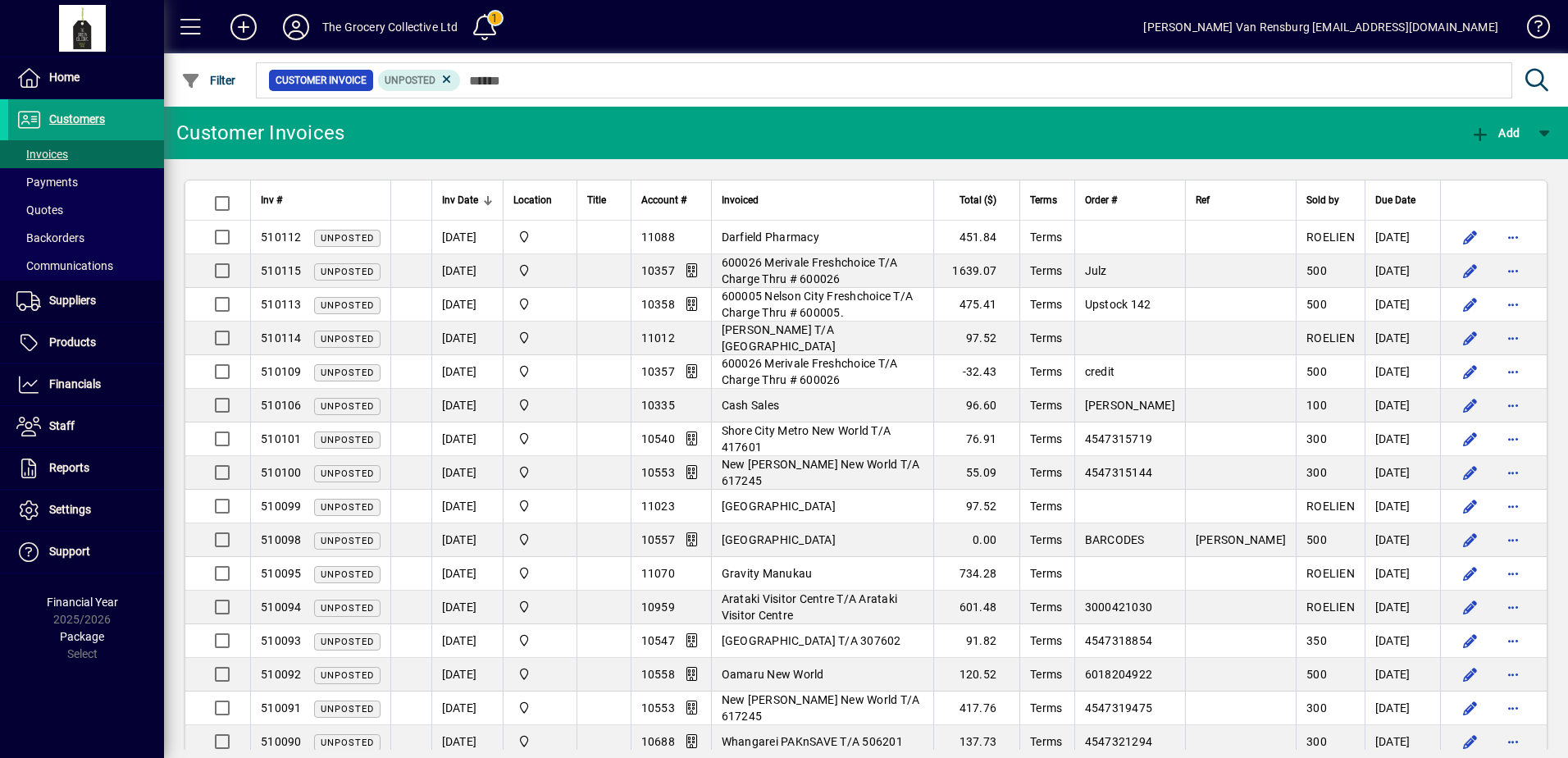
click at [826, 244] on td "Darfield Pharmacy" at bounding box center [822, 237] width 222 height 34
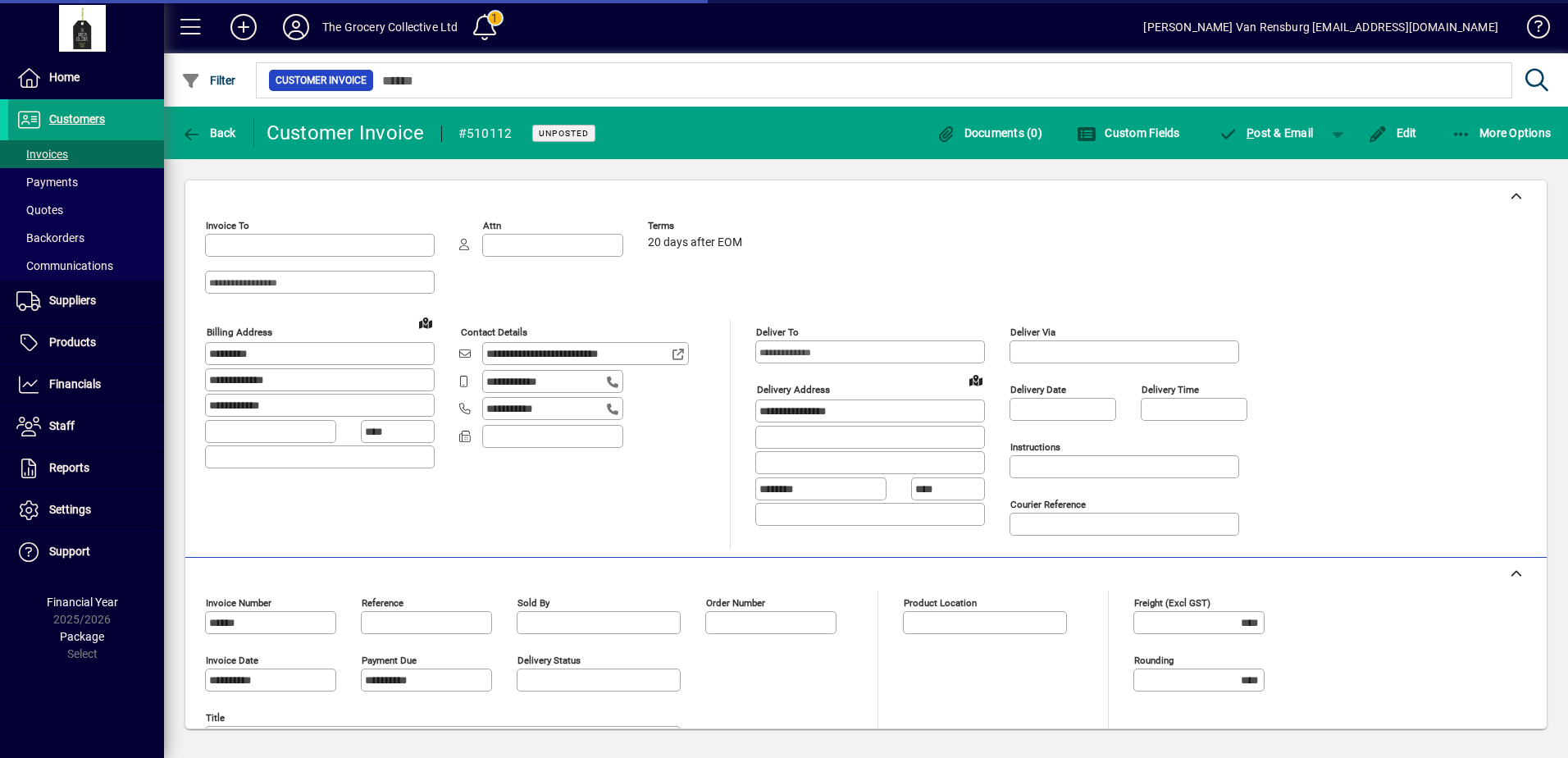
type input "**********"
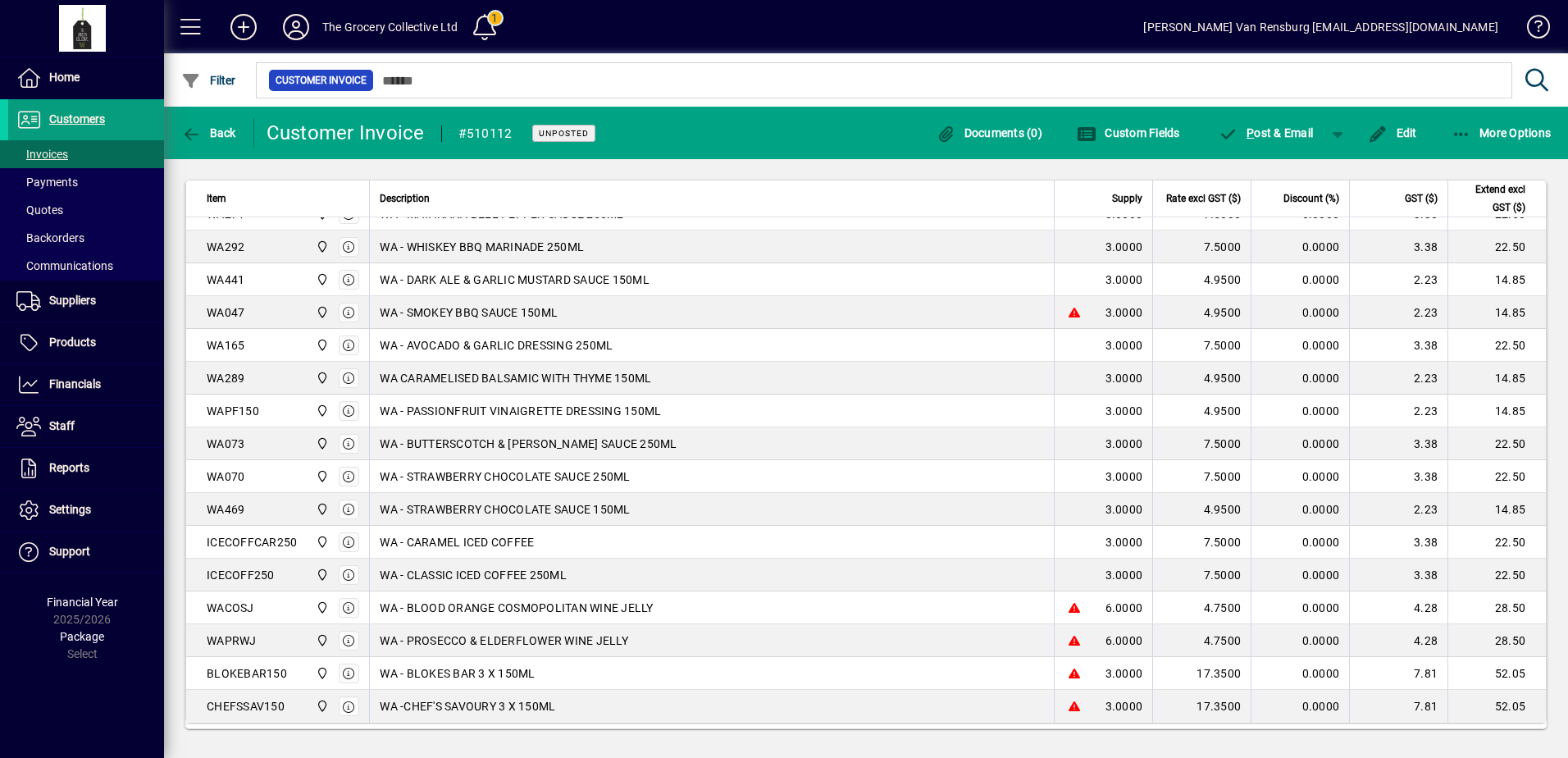
scroll to position [744, 0]
